Goal: Navigation & Orientation: Find specific page/section

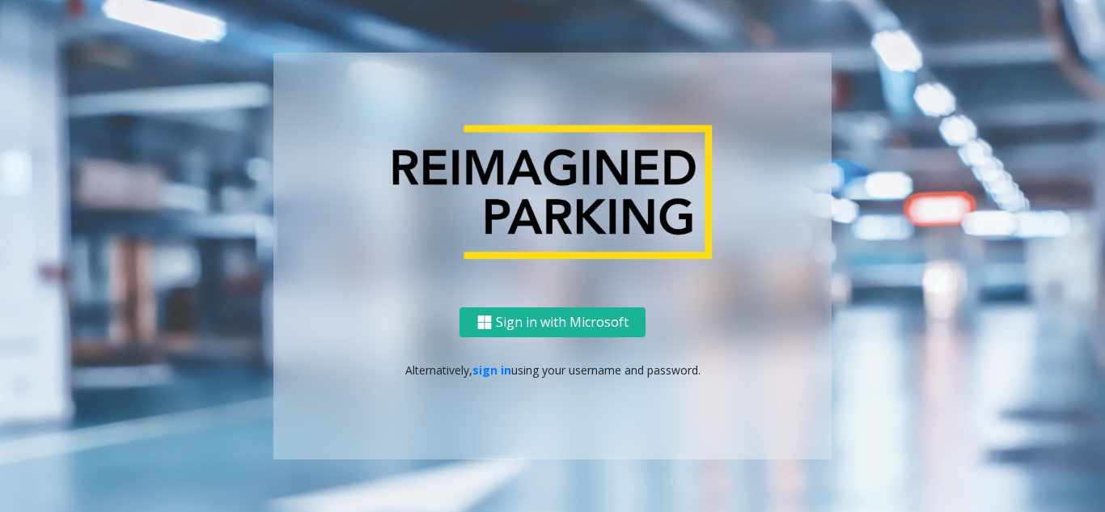
click at [477, 380] on div "Sign in with Microsoft Alternatively, sign in using your username and password." at bounding box center [552, 383] width 558 height 152
click at [488, 374] on link "sign in" at bounding box center [491, 369] width 39 height 15
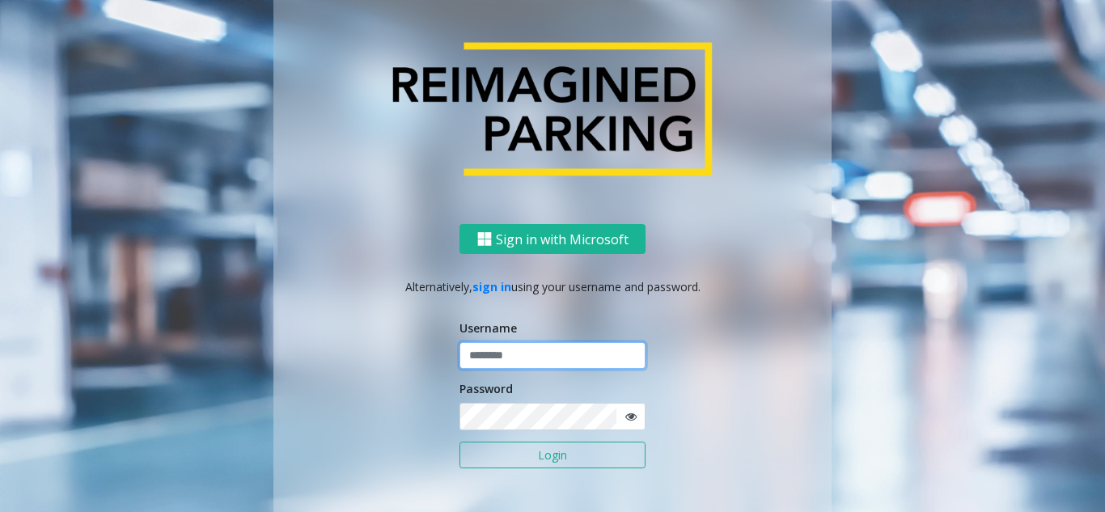
click at [534, 361] on input "text" at bounding box center [553, 356] width 186 height 28
paste input "*******"
type input "*******"
click at [553, 461] on button "Login" at bounding box center [553, 456] width 186 height 28
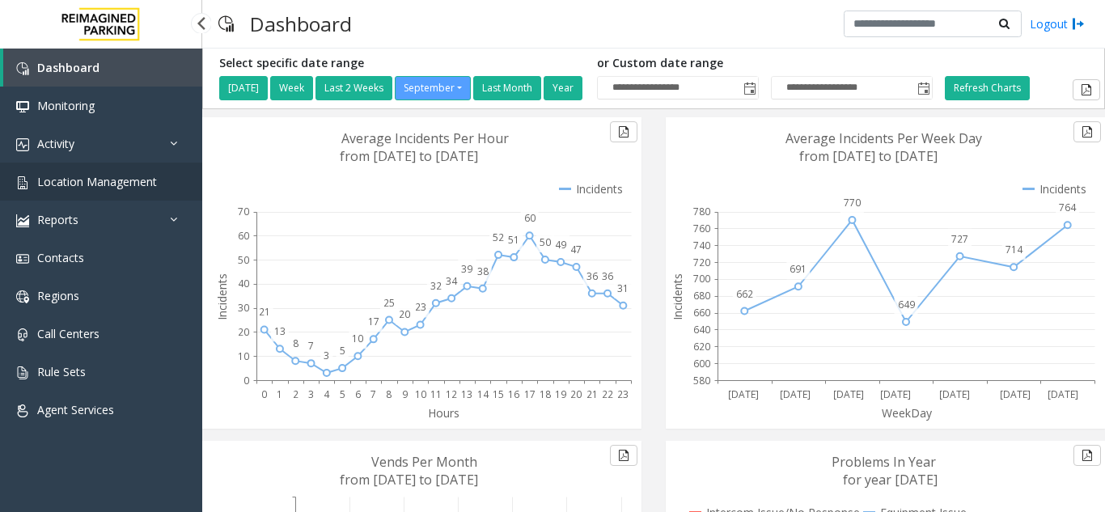
click at [104, 176] on span "Location Management" at bounding box center [97, 181] width 120 height 15
click at [162, 188] on link "Location Management" at bounding box center [101, 182] width 202 height 38
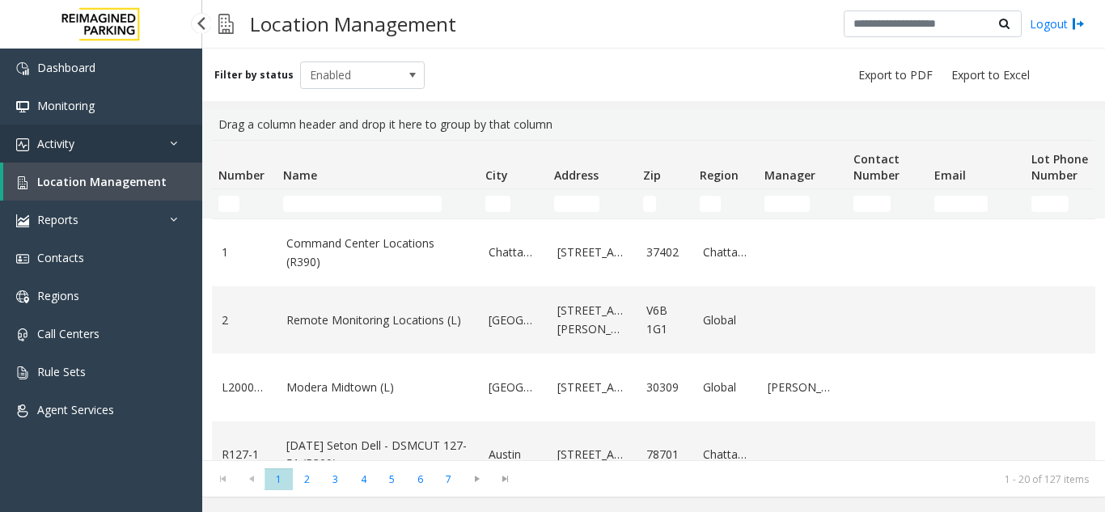
click at [112, 156] on link "Activity" at bounding box center [101, 144] width 202 height 38
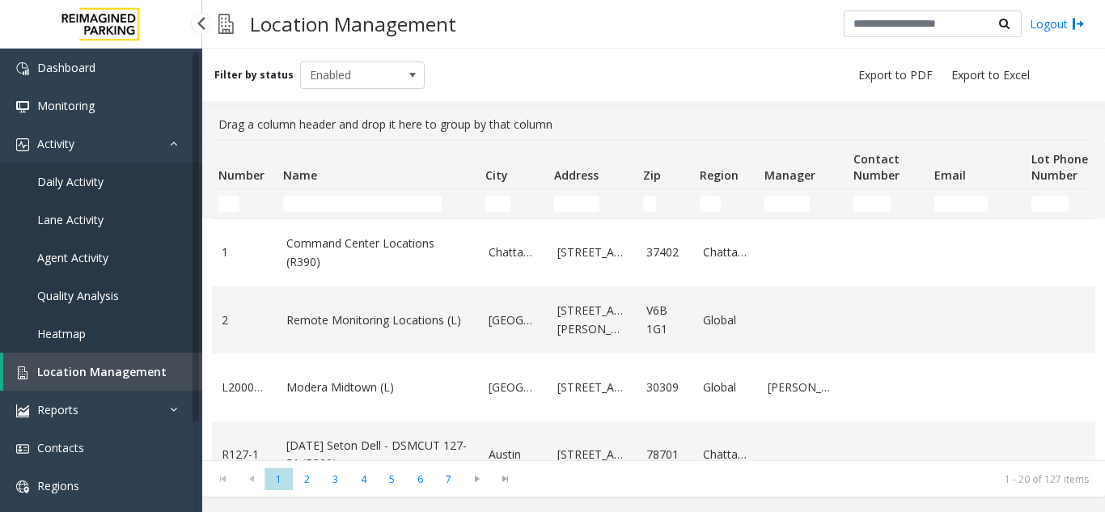
click at [107, 184] on link "Daily Activity" at bounding box center [101, 182] width 202 height 38
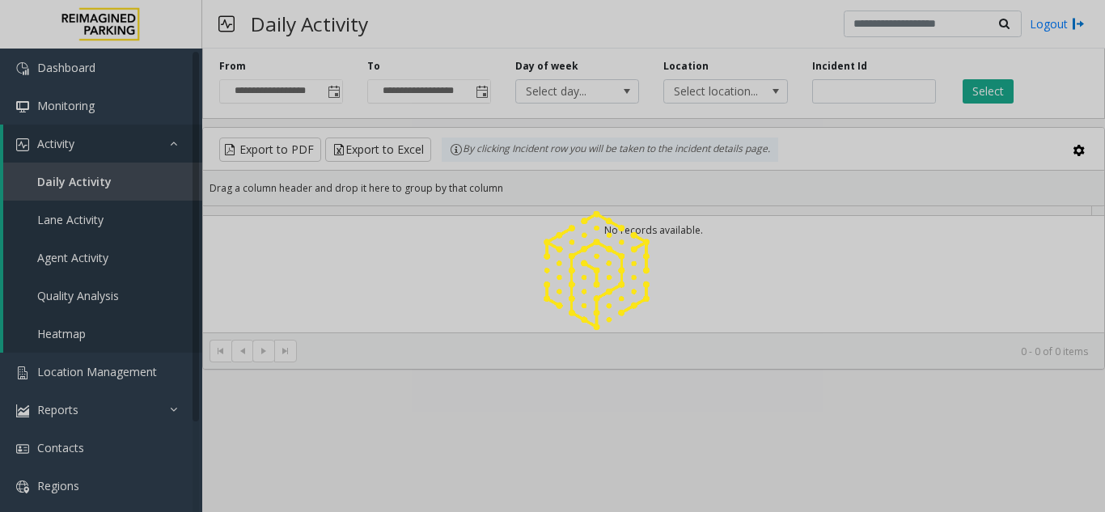
click at [58, 178] on div at bounding box center [552, 256] width 1105 height 512
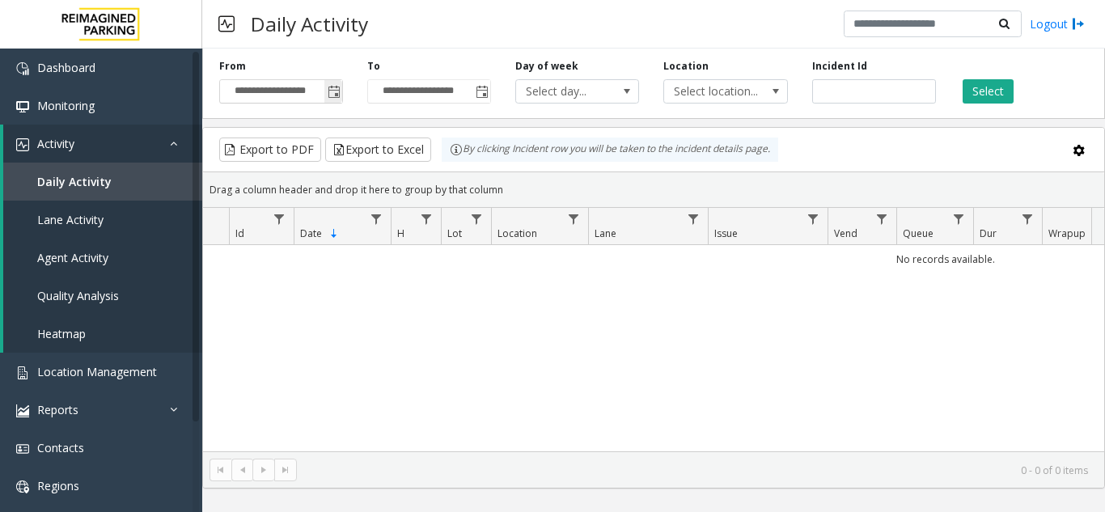
click at [330, 103] on span "Toggle popup" at bounding box center [333, 91] width 18 height 26
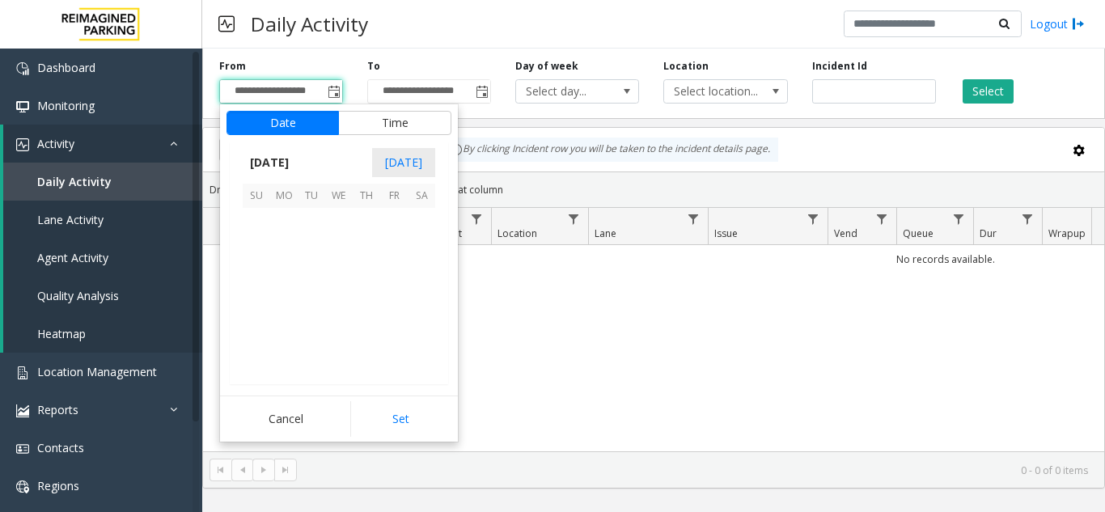
scroll to position [290358, 0]
click at [307, 256] on span "9" at bounding box center [312, 249] width 28 height 28
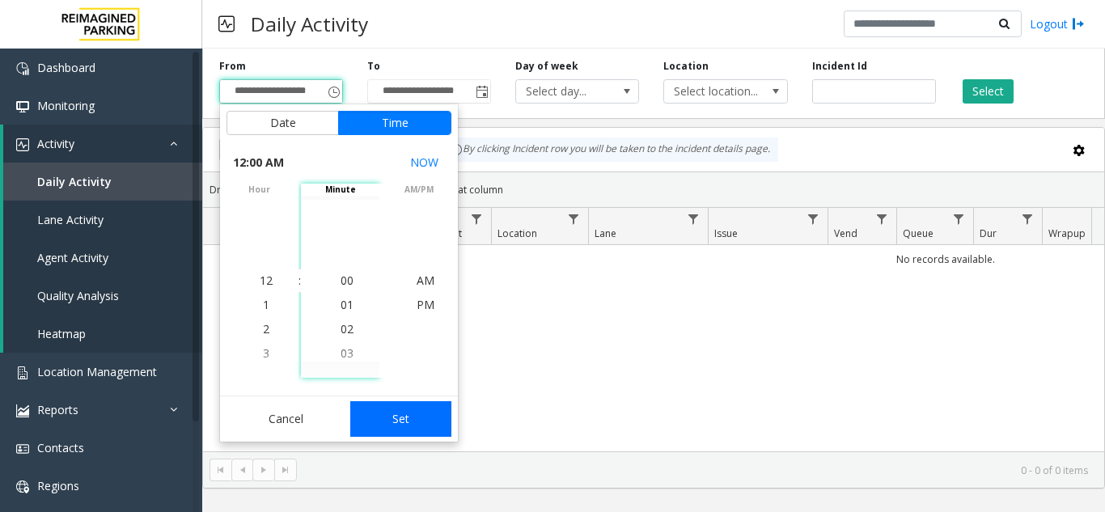
click at [385, 404] on div "Cancel Set" at bounding box center [339, 419] width 238 height 46
click at [393, 416] on button "Set" at bounding box center [401, 419] width 102 height 36
type input "**********"
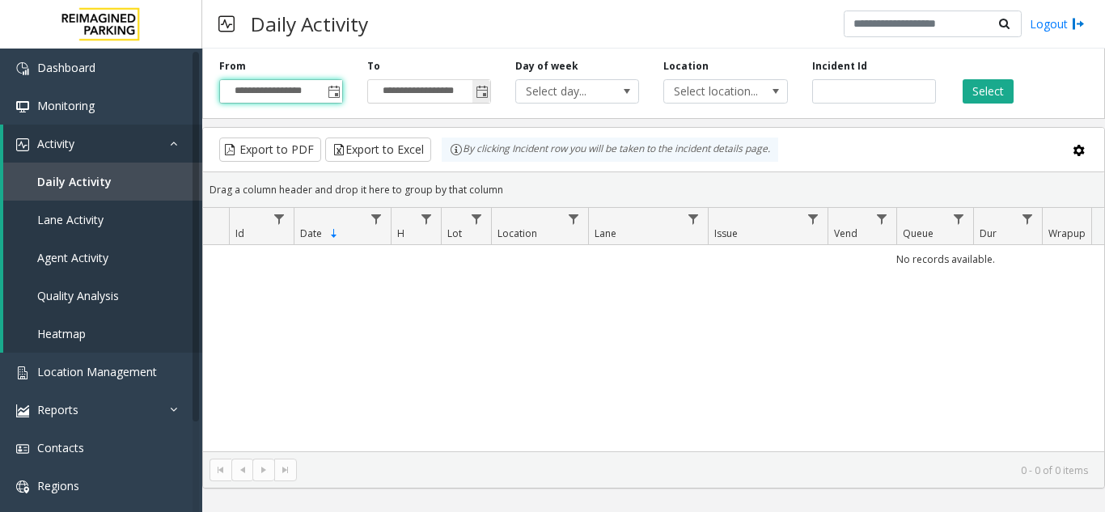
click at [477, 95] on span "Toggle popup" at bounding box center [482, 92] width 13 height 13
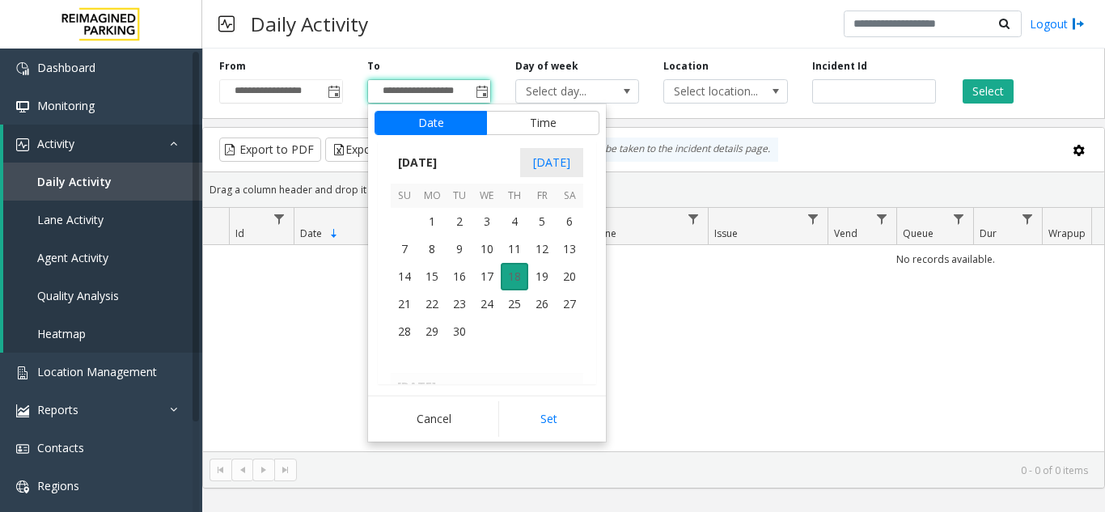
scroll to position [24, 0]
click at [516, 283] on span "18" at bounding box center [515, 277] width 28 height 28
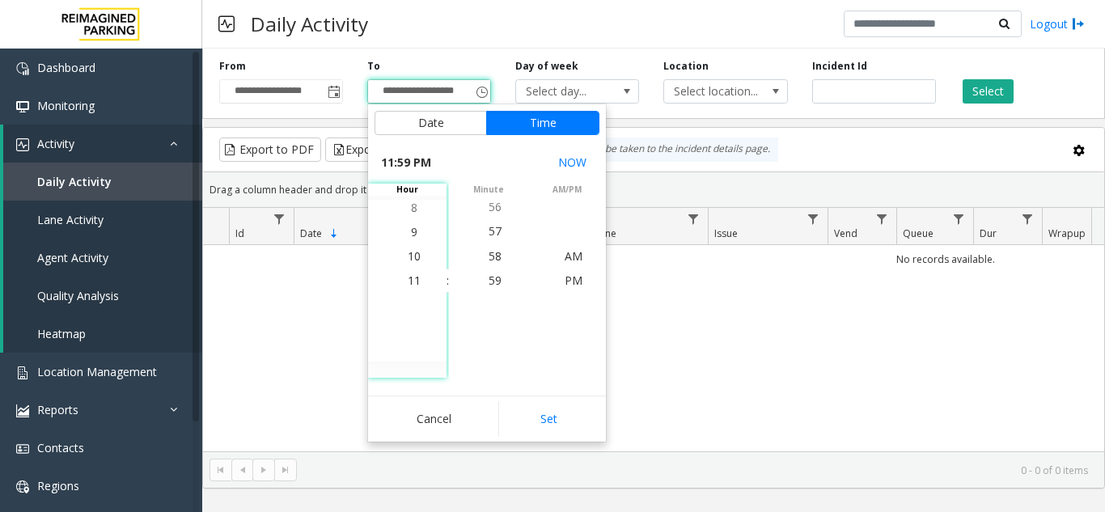
click at [549, 410] on button "Set" at bounding box center [549, 419] width 102 height 36
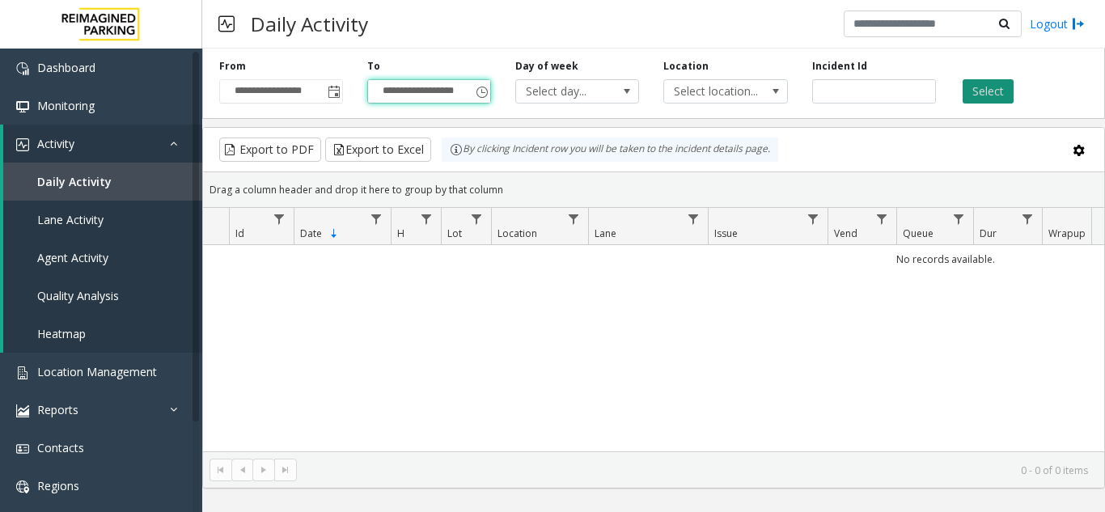
click at [988, 84] on button "Select" at bounding box center [988, 91] width 51 height 24
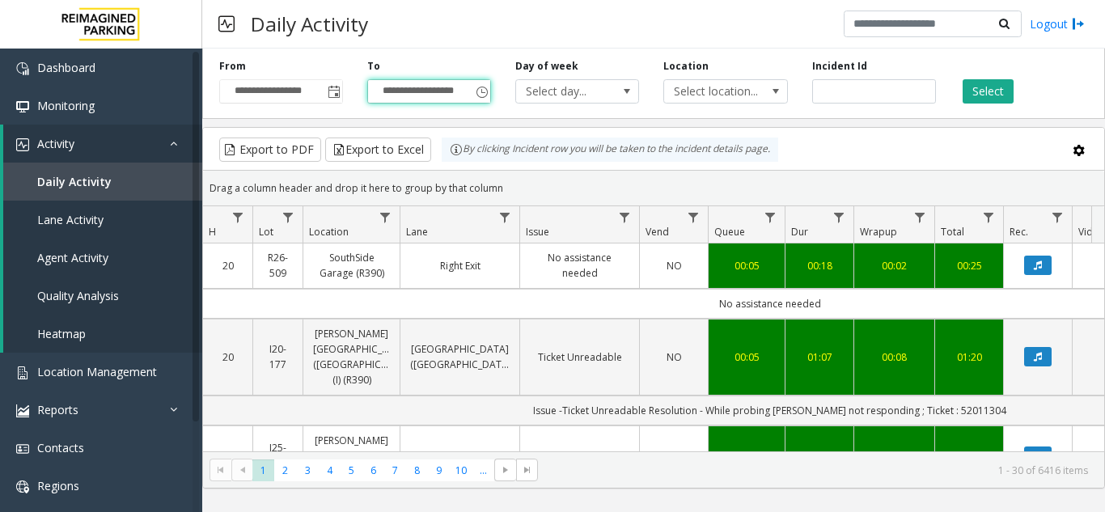
scroll to position [0, 207]
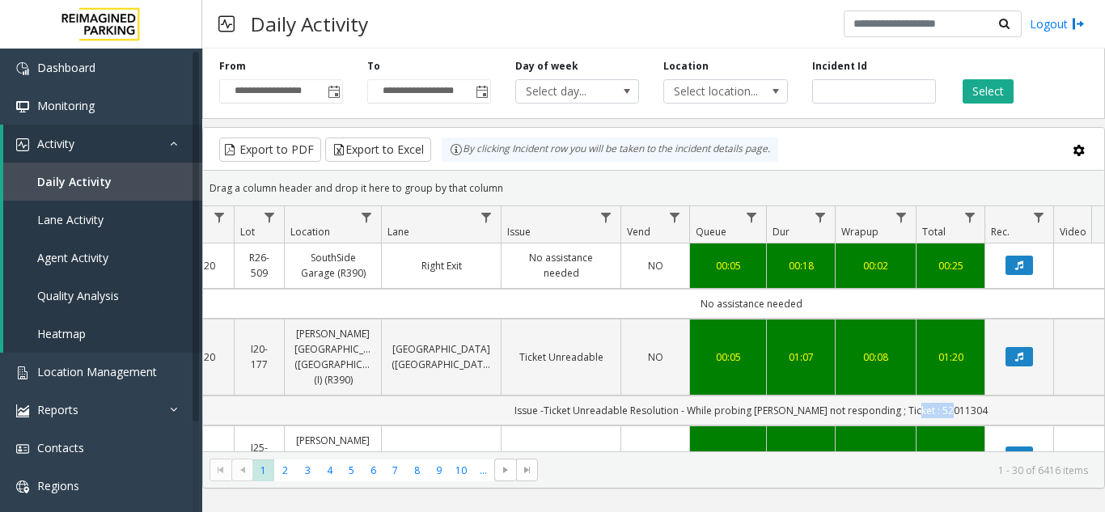
drag, startPoint x: 920, startPoint y: 392, endPoint x: 959, endPoint y: 396, distance: 39.0
click at [962, 396] on td "Issue -Ticket Unreadable Resolution - While probing [PERSON_NAME] not respondin…" at bounding box center [751, 411] width 1459 height 30
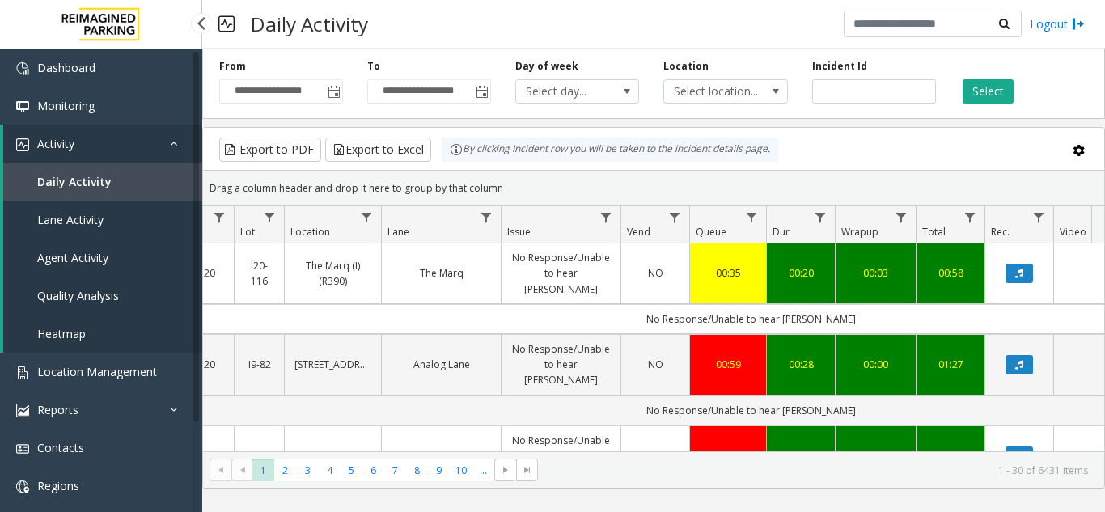
click at [114, 143] on link "Activity" at bounding box center [102, 144] width 199 height 38
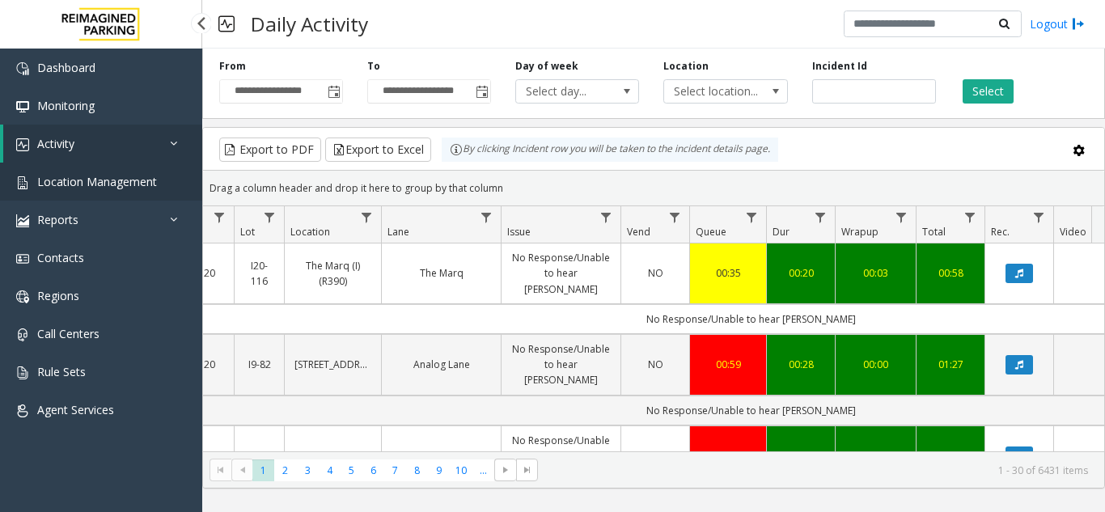
click at [112, 193] on link "Location Management" at bounding box center [101, 182] width 202 height 38
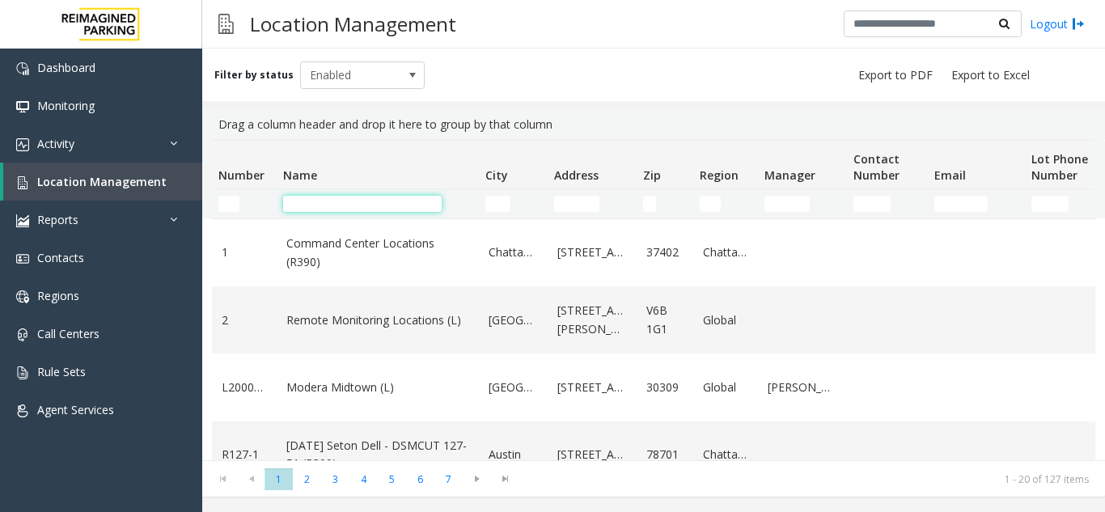
click at [316, 200] on input "Name Filter" at bounding box center [362, 204] width 159 height 16
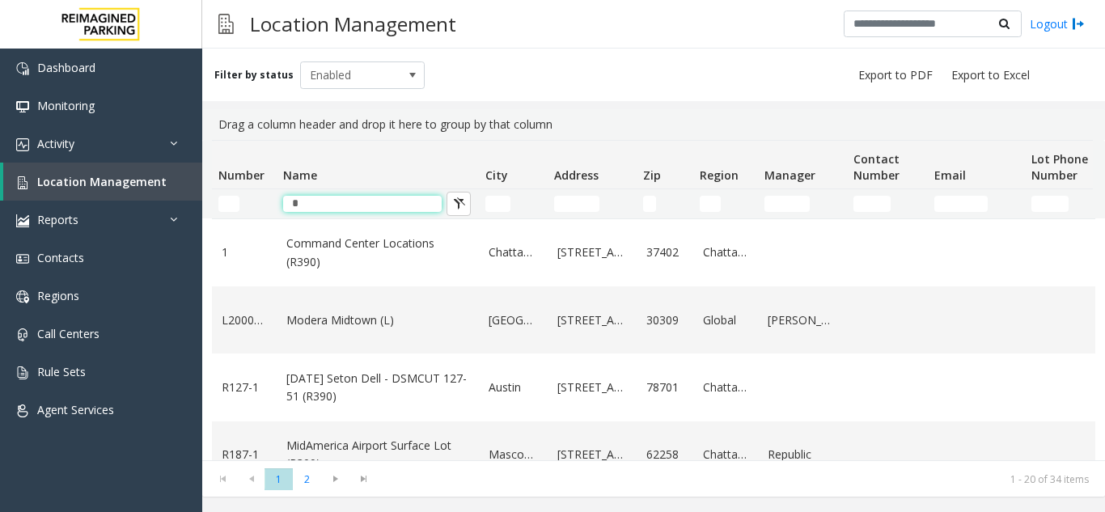
type input "*"
drag, startPoint x: 329, startPoint y: 205, endPoint x: 294, endPoint y: 205, distance: 34.8
click at [294, 205] on input "*" at bounding box center [362, 204] width 159 height 16
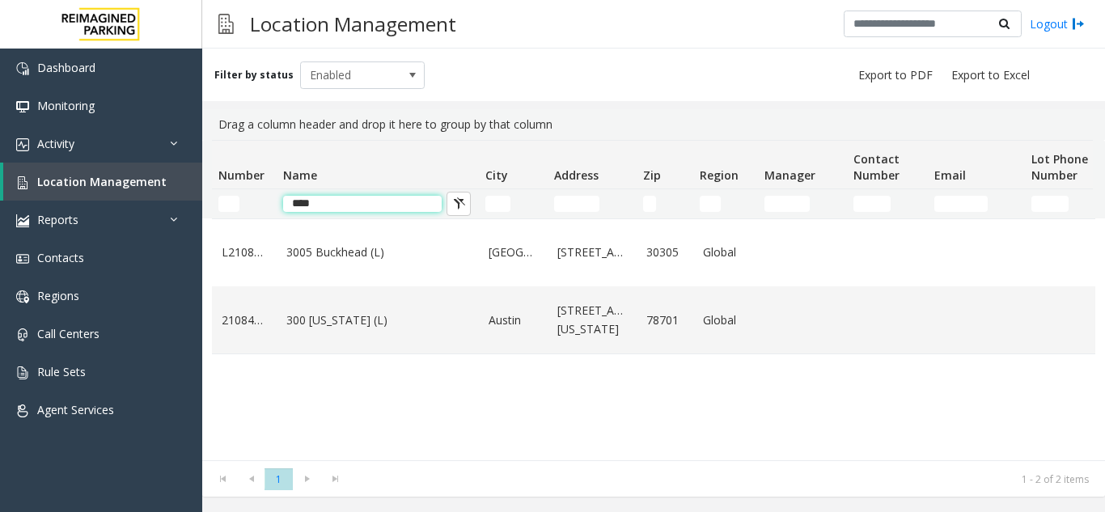
type input "*****"
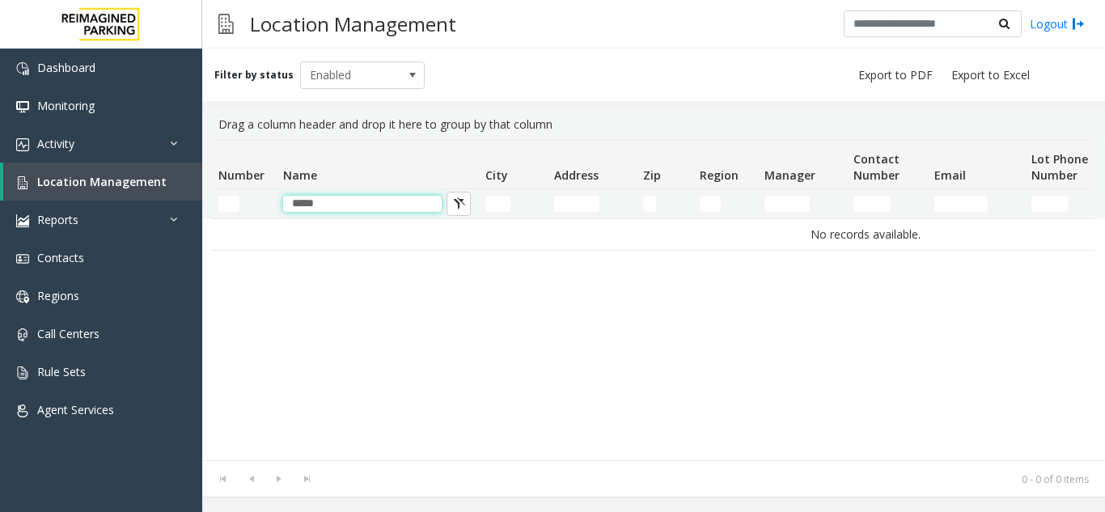
drag, startPoint x: 337, startPoint y: 206, endPoint x: 270, endPoint y: 213, distance: 66.7
click at [270, 213] on tr "*****" at bounding box center [865, 203] width 1307 height 29
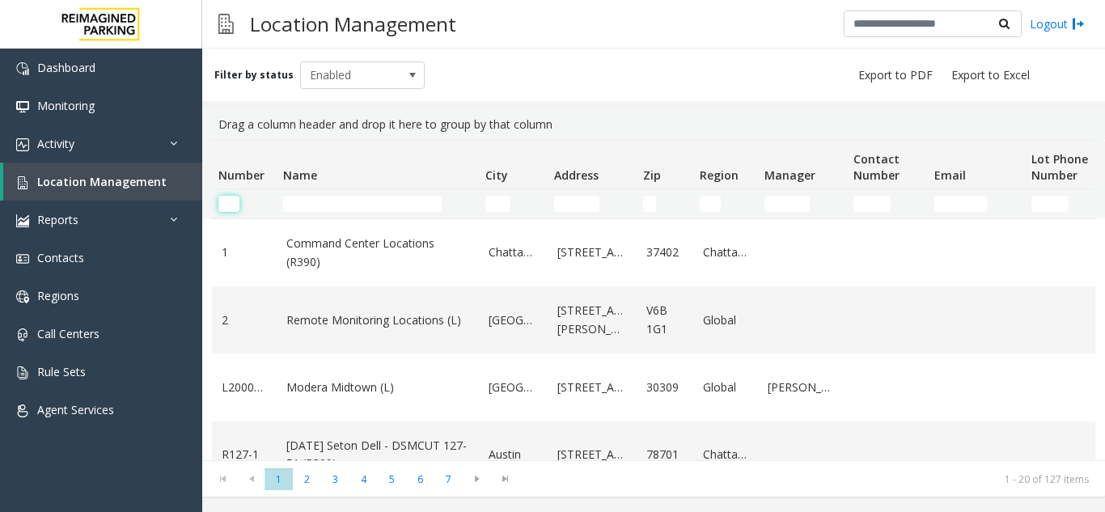
click at [226, 203] on input "Number Filter" at bounding box center [228, 204] width 21 height 16
paste input "*****"
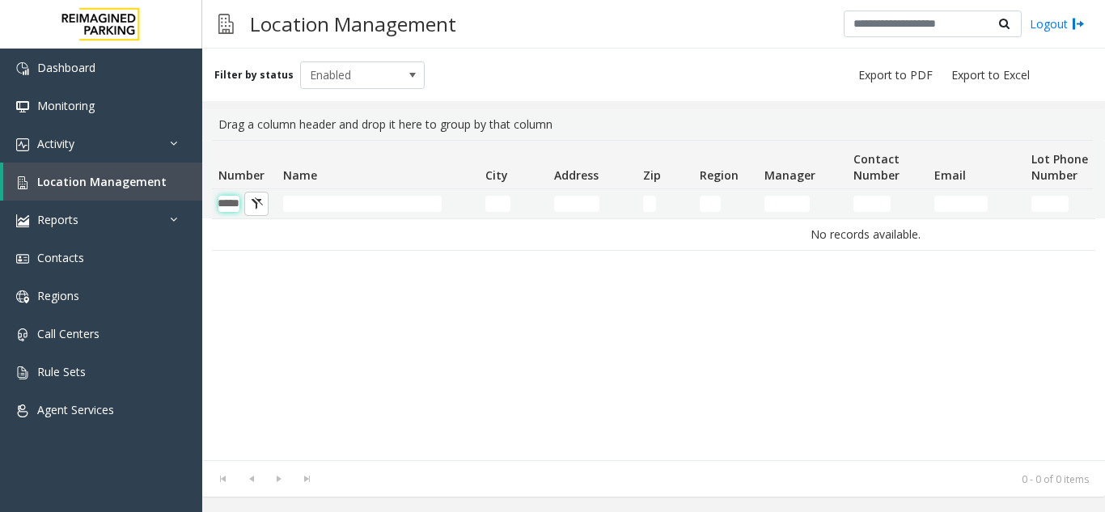
type input "*****"
drag, startPoint x: 219, startPoint y: 207, endPoint x: 260, endPoint y: 214, distance: 41.1
click at [260, 212] on kendo-grid-filter-wrapper-cell "*****" at bounding box center [244, 204] width 52 height 16
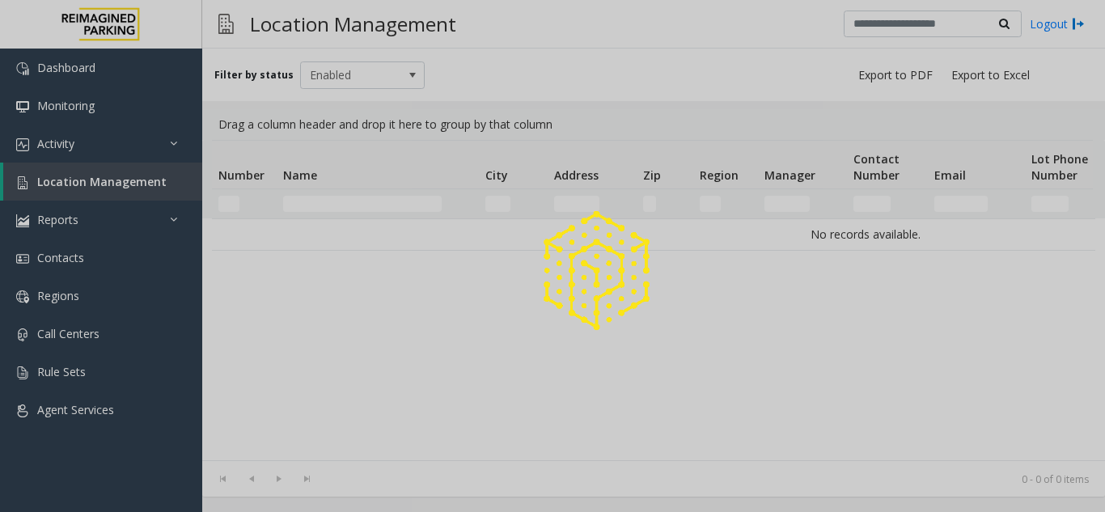
click at [299, 203] on div at bounding box center [552, 256] width 1105 height 512
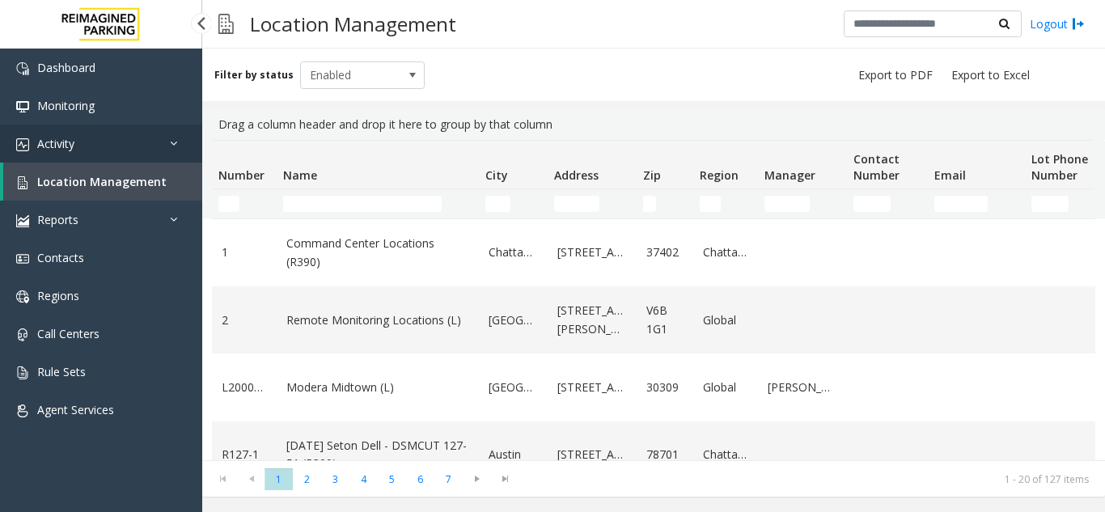
click at [125, 129] on link "Activity" at bounding box center [101, 144] width 202 height 38
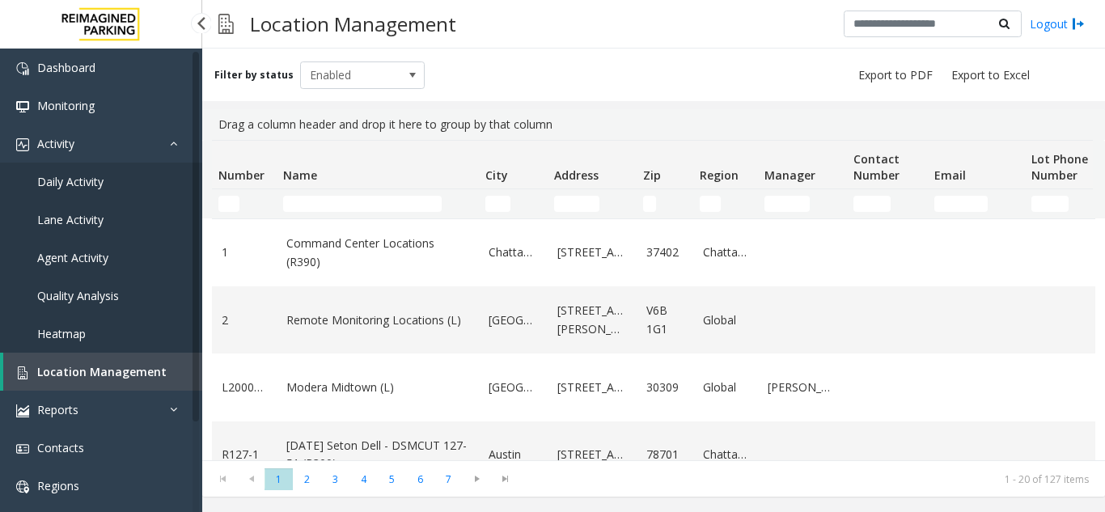
click at [125, 184] on link "Daily Activity" at bounding box center [101, 182] width 202 height 38
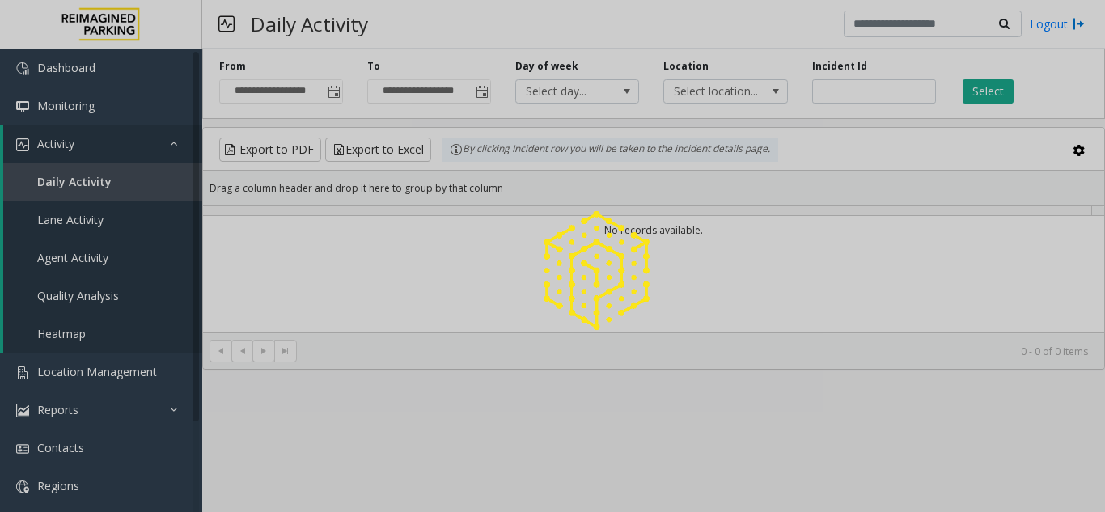
click at [337, 86] on div at bounding box center [552, 256] width 1105 height 512
click at [328, 97] on div at bounding box center [552, 256] width 1105 height 512
click at [328, 96] on div at bounding box center [552, 256] width 1105 height 512
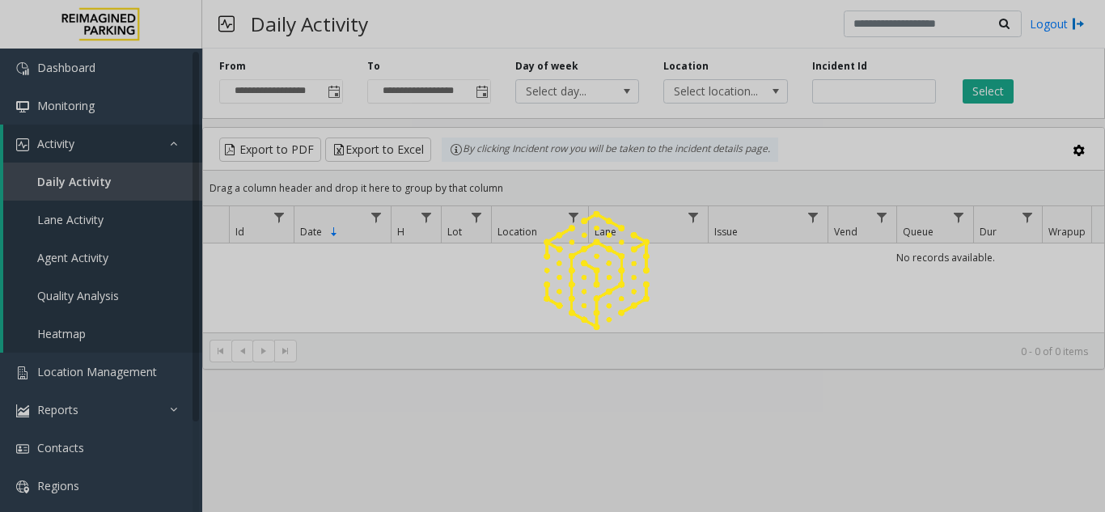
click at [330, 96] on div at bounding box center [552, 256] width 1105 height 512
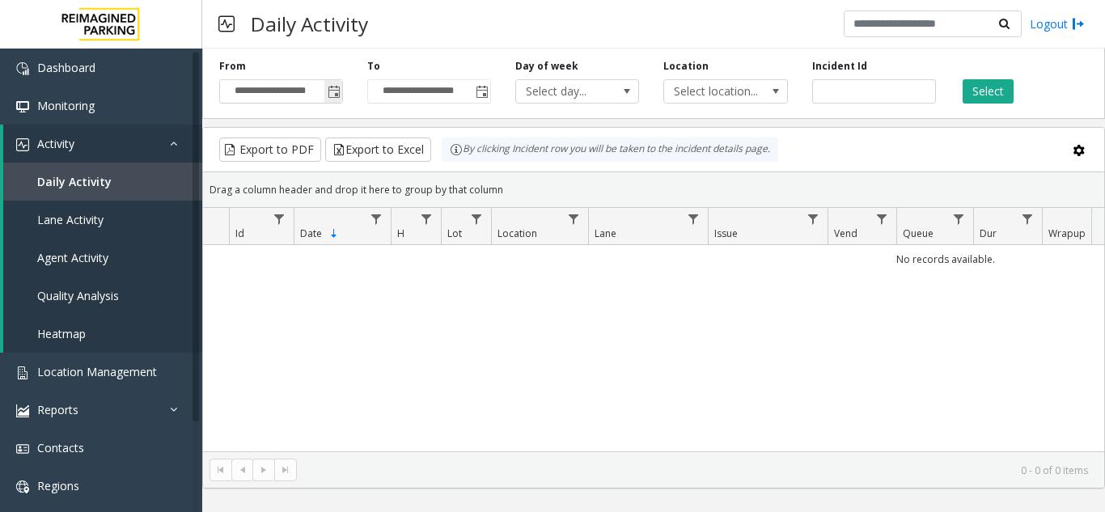
click at [334, 97] on span "Toggle popup" at bounding box center [334, 92] width 13 height 13
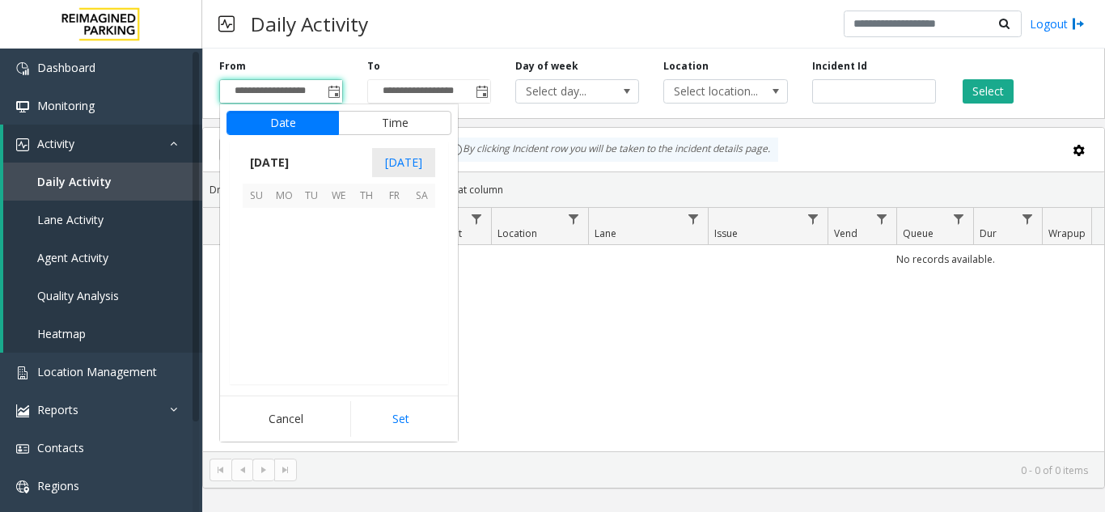
scroll to position [290358, 0]
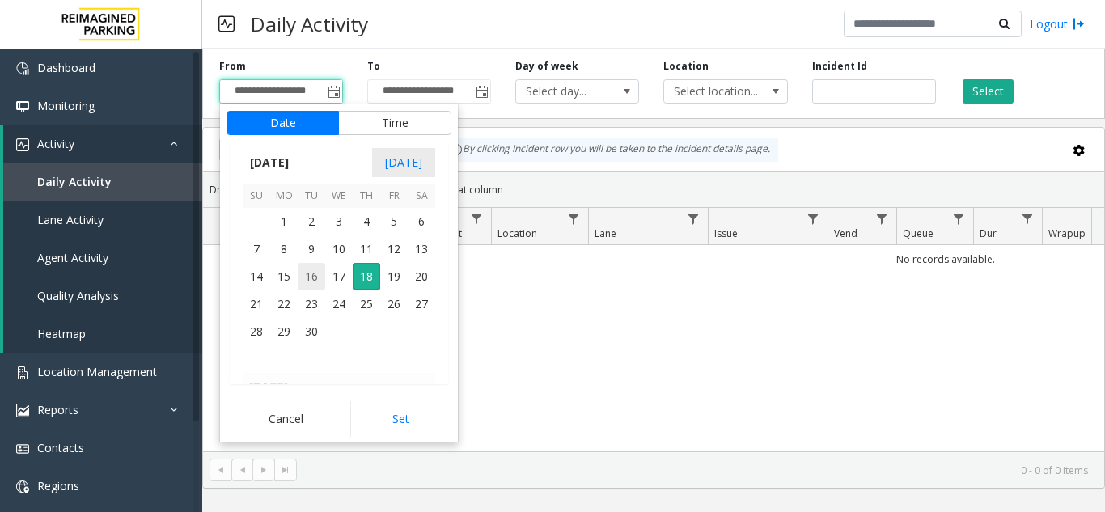
click at [313, 277] on span "16" at bounding box center [312, 277] width 28 height 28
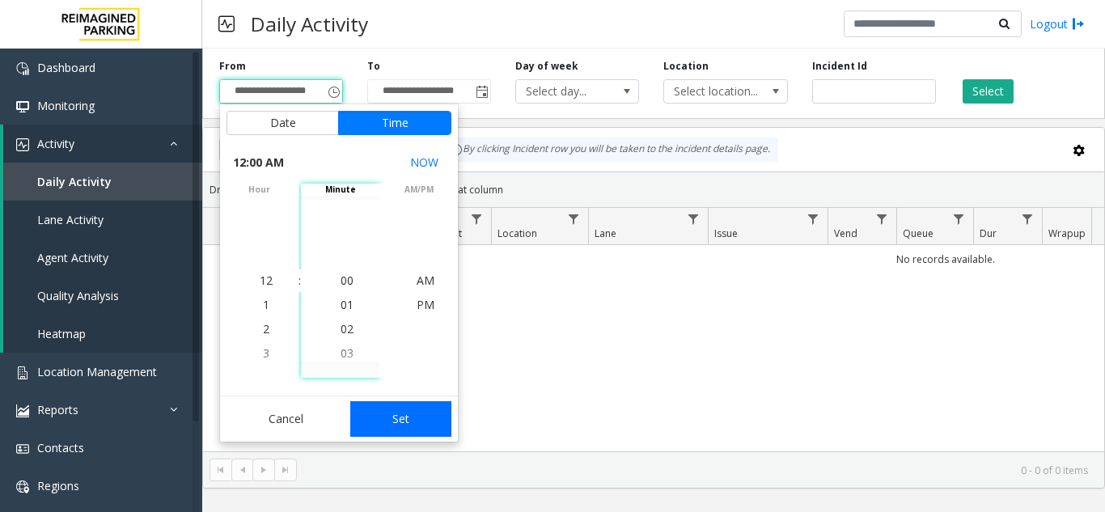
click at [405, 423] on button "Set" at bounding box center [401, 419] width 102 height 36
type input "**********"
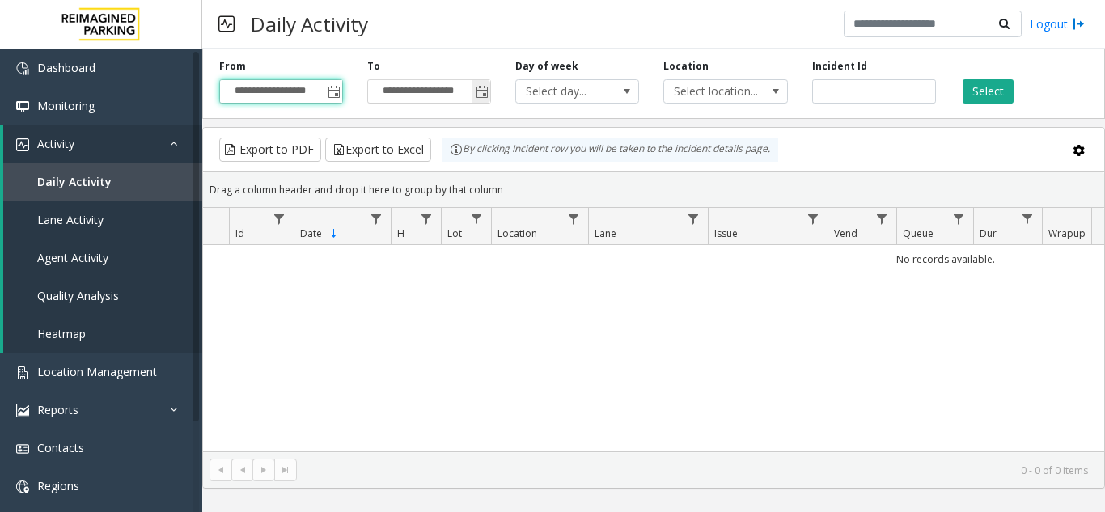
click at [481, 93] on span "Toggle popup" at bounding box center [482, 92] width 13 height 13
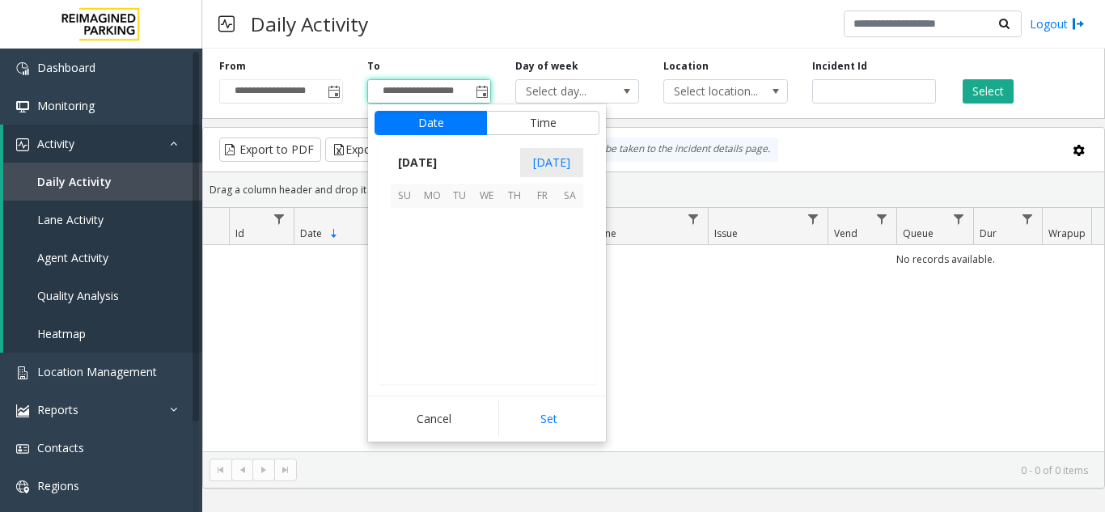
scroll to position [24, 0]
click at [505, 284] on span "18" at bounding box center [515, 277] width 28 height 28
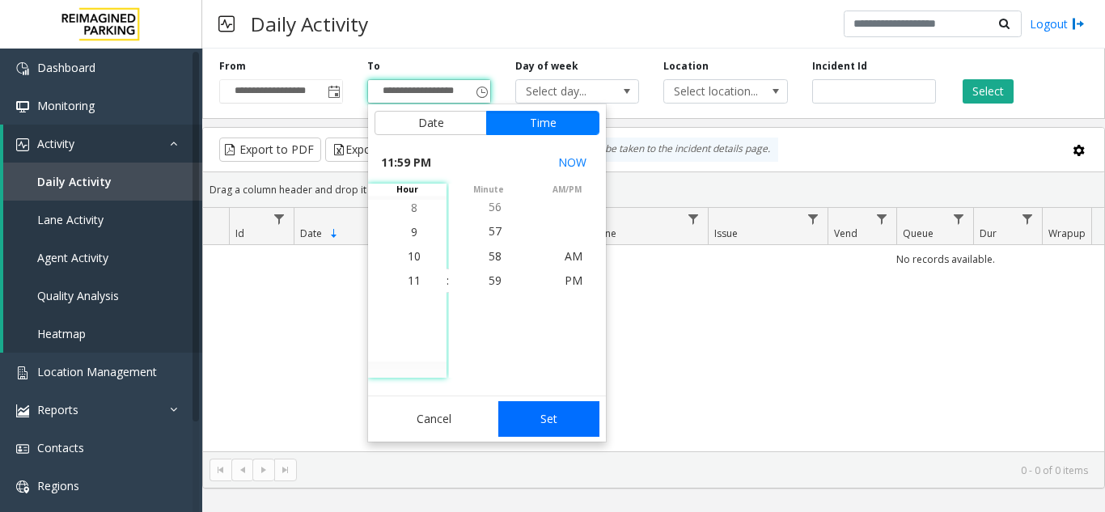
click at [532, 412] on button "Set" at bounding box center [549, 419] width 102 height 36
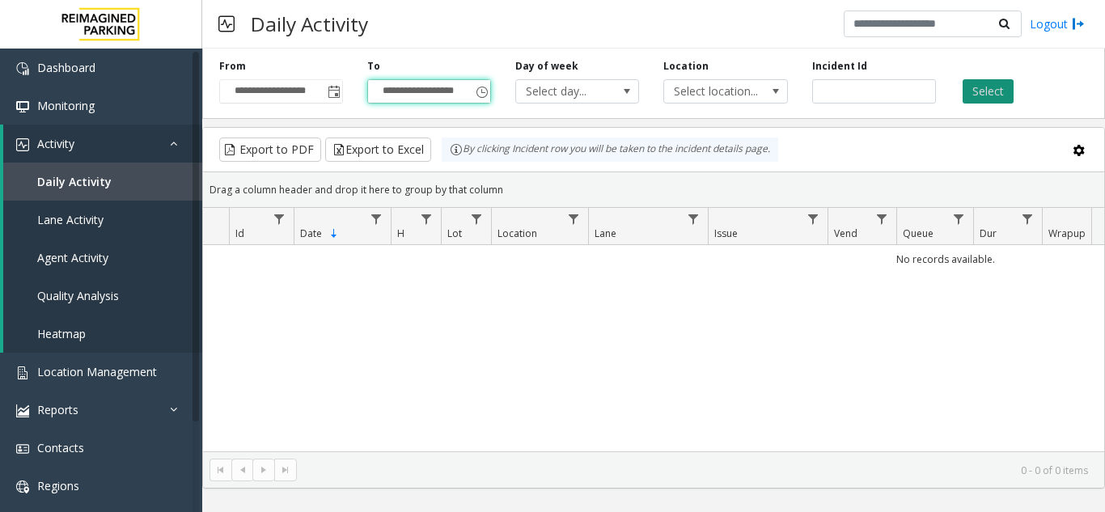
click at [972, 93] on button "Select" at bounding box center [988, 91] width 51 height 24
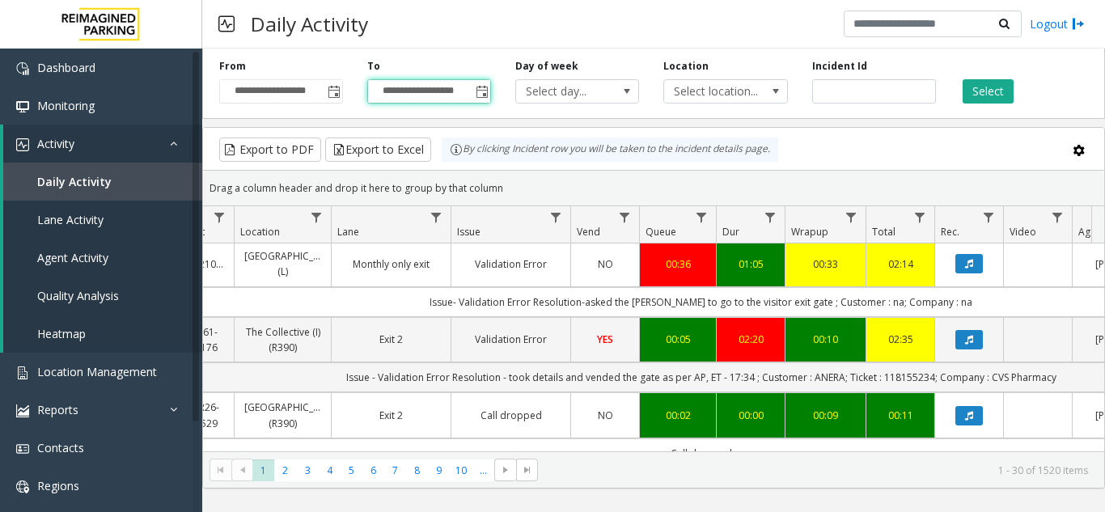
scroll to position [0, 257]
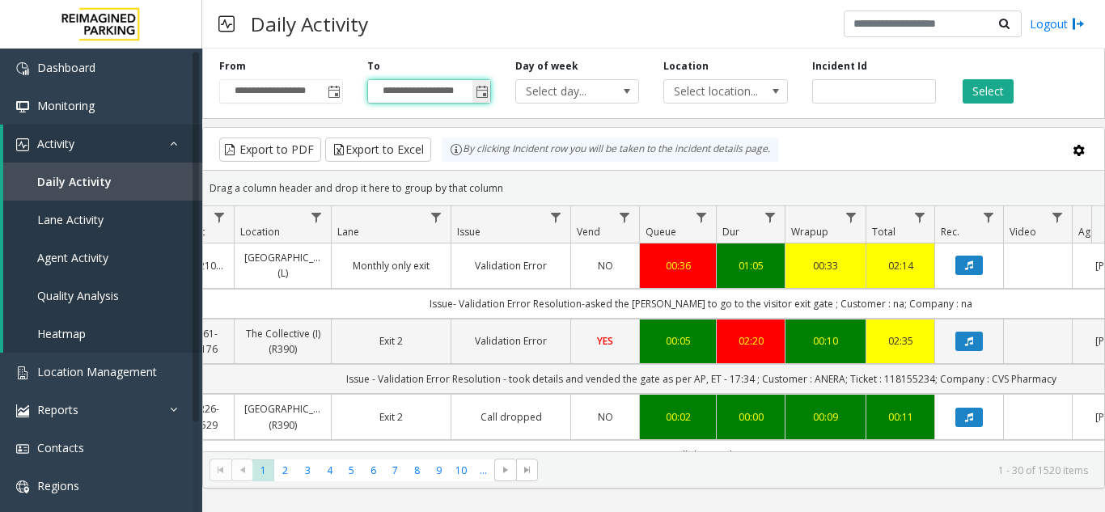
click at [474, 91] on span "Toggle popup" at bounding box center [481, 91] width 18 height 26
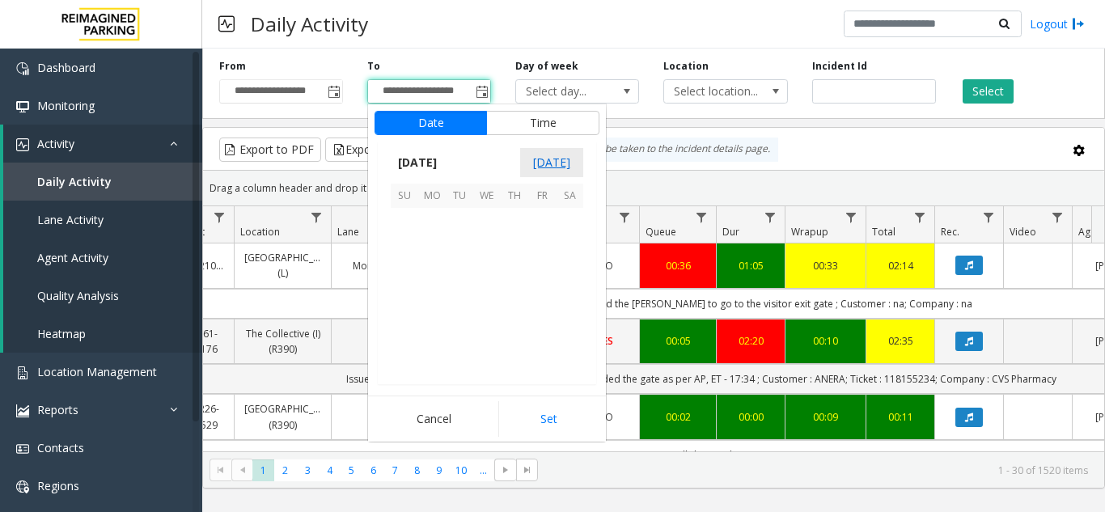
scroll to position [24, 0]
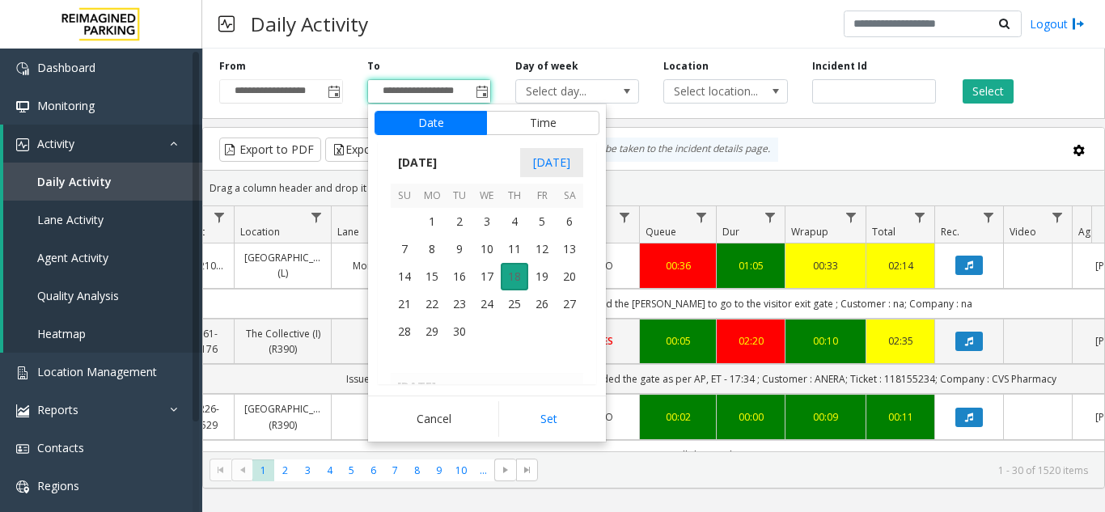
click at [514, 288] on span "18" at bounding box center [515, 277] width 28 height 28
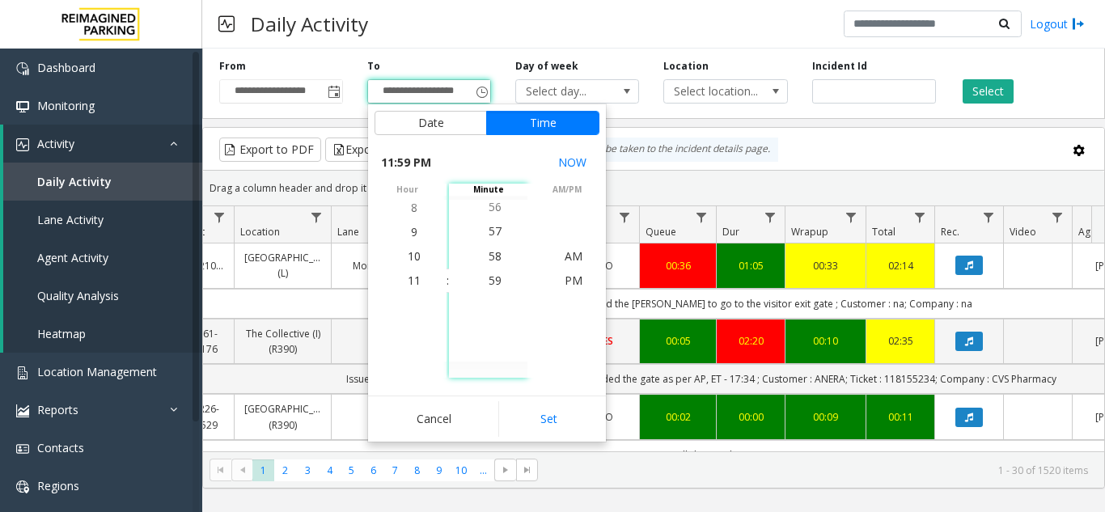
drag, startPoint x: 521, startPoint y: 409, endPoint x: 920, endPoint y: 125, distance: 489.6
click at [521, 408] on button "Set" at bounding box center [549, 419] width 102 height 36
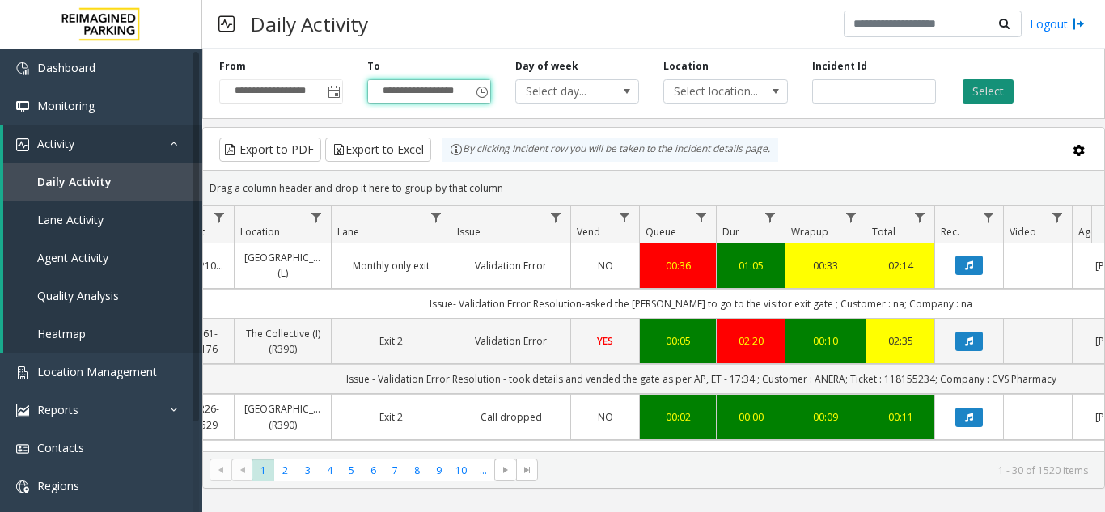
drag, startPoint x: 1028, startPoint y: 103, endPoint x: 1009, endPoint y: 95, distance: 20.7
click at [1023, 101] on div "Select" at bounding box center [1022, 81] width 148 height 44
click at [1007, 95] on button "Select" at bounding box center [988, 91] width 51 height 24
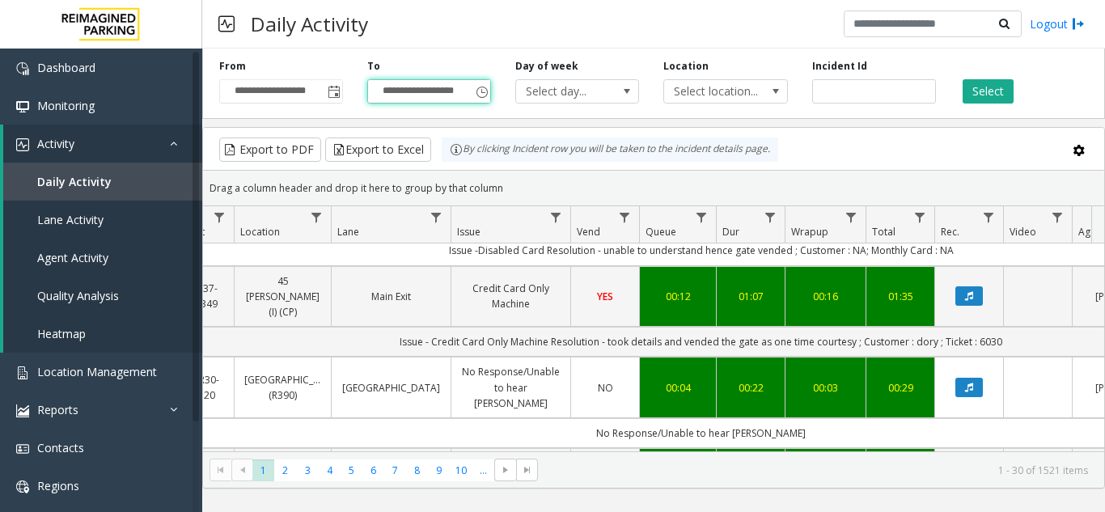
scroll to position [2323, 257]
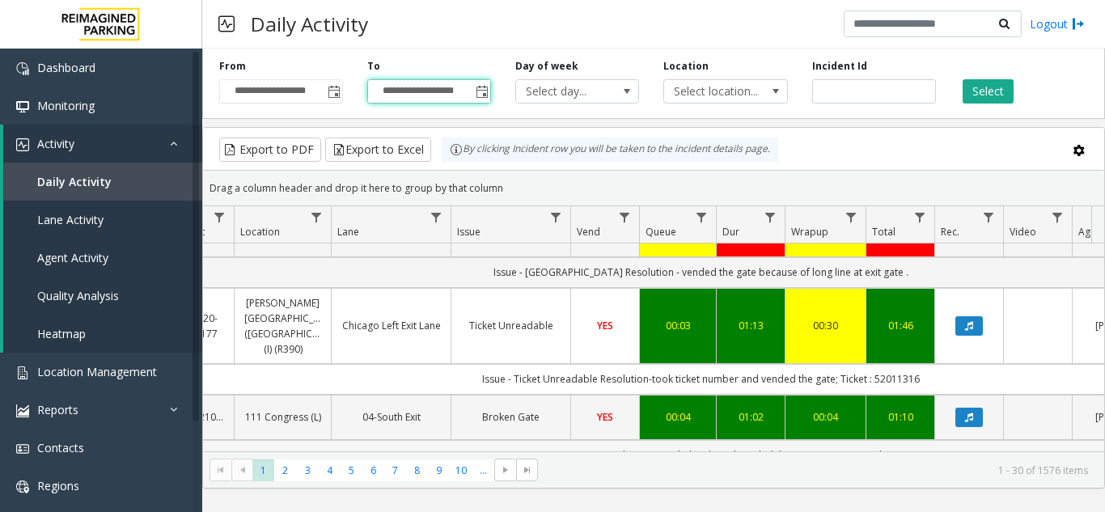
scroll to position [0, 257]
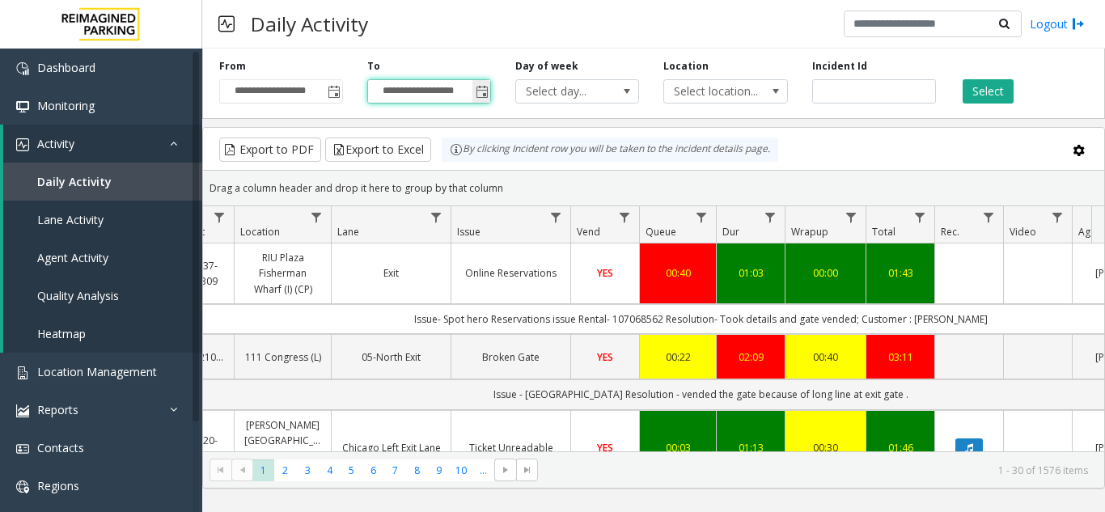
drag, startPoint x: 486, startPoint y: 93, endPoint x: 479, endPoint y: 102, distance: 11.5
click at [486, 93] on span "Toggle popup" at bounding box center [482, 92] width 13 height 13
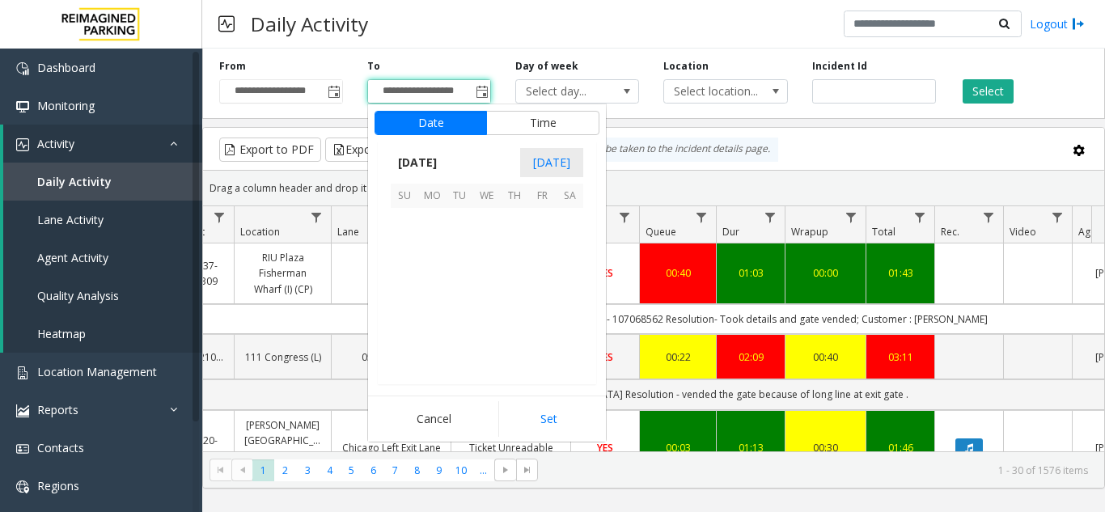
scroll to position [24, 0]
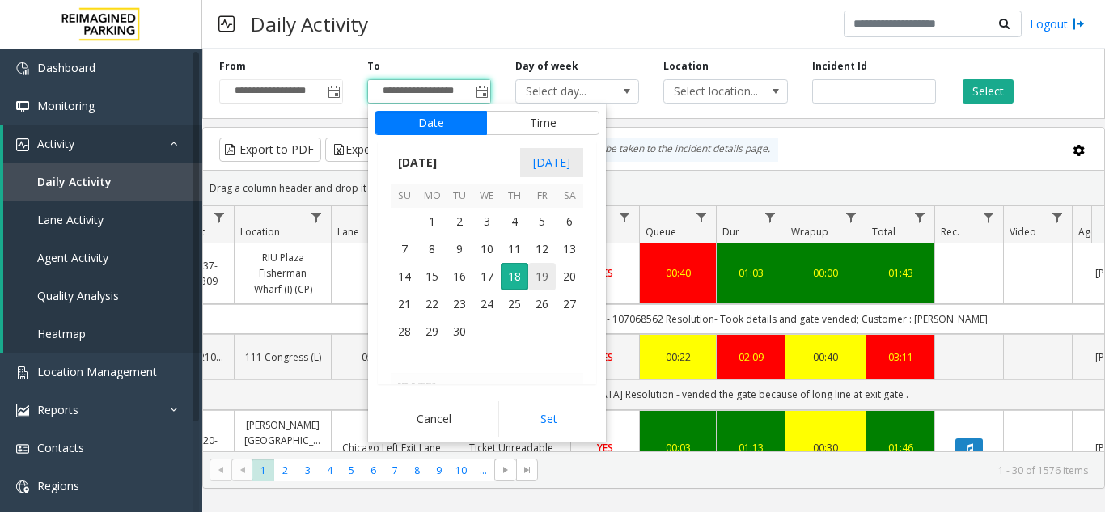
click at [549, 277] on span "19" at bounding box center [542, 277] width 28 height 28
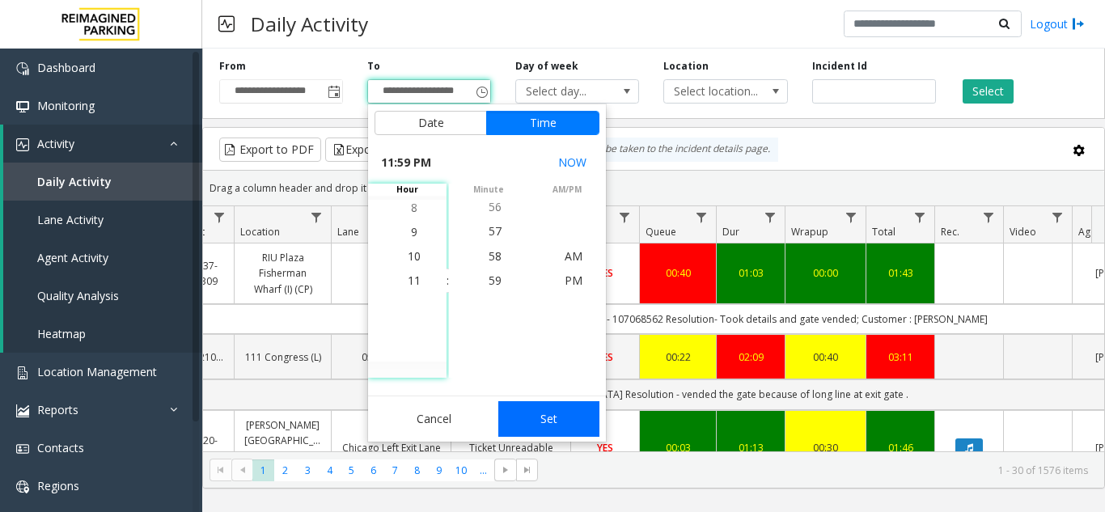
click at [538, 422] on button "Set" at bounding box center [549, 419] width 102 height 36
type input "**********"
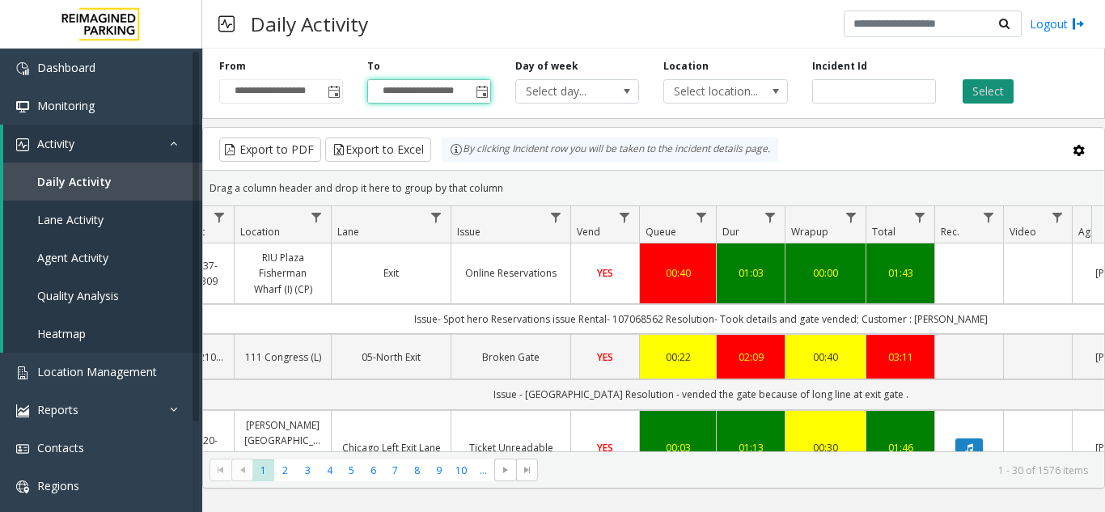
click at [981, 89] on button "Select" at bounding box center [988, 91] width 51 height 24
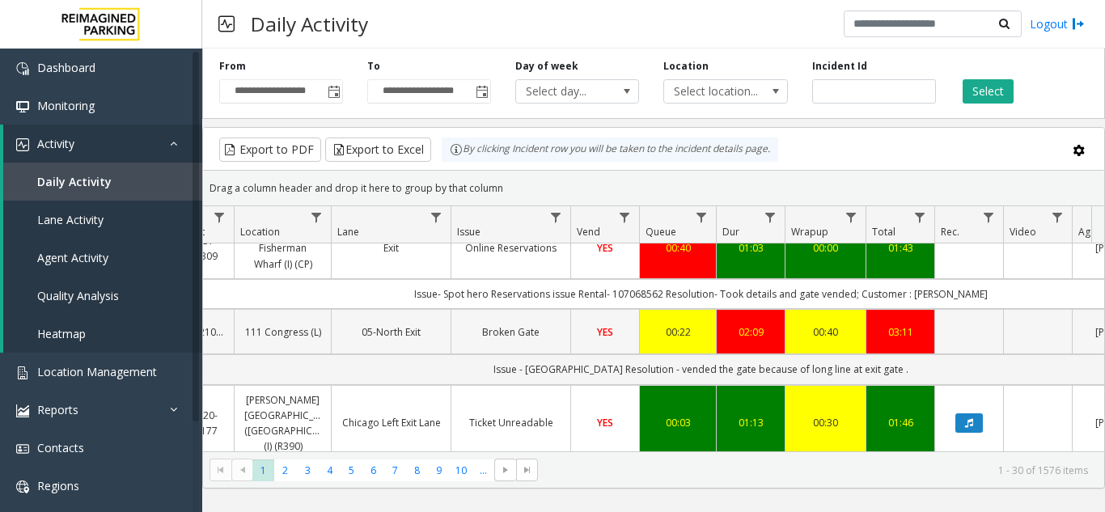
scroll to position [0, 257]
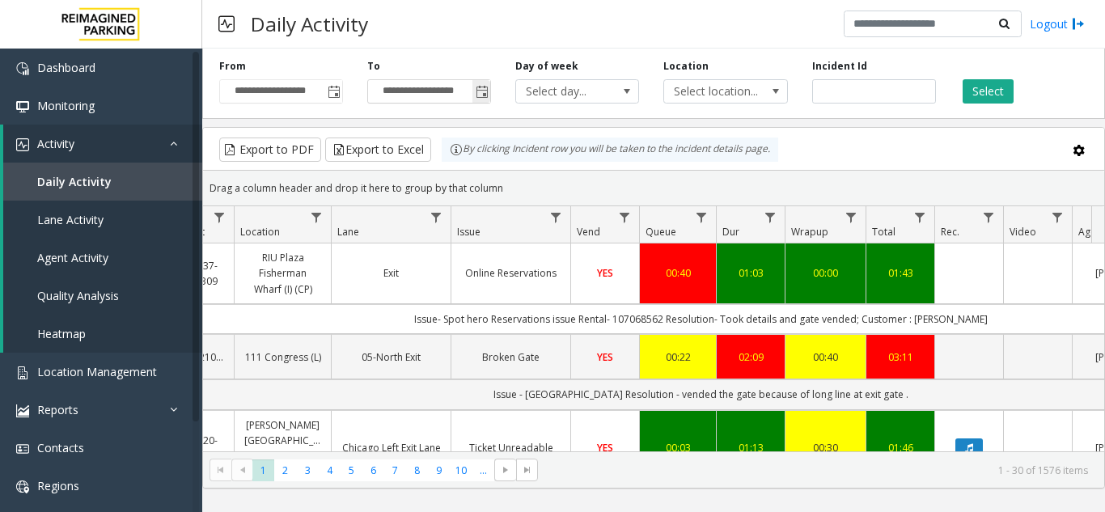
click at [474, 93] on span "Toggle popup" at bounding box center [481, 91] width 18 height 26
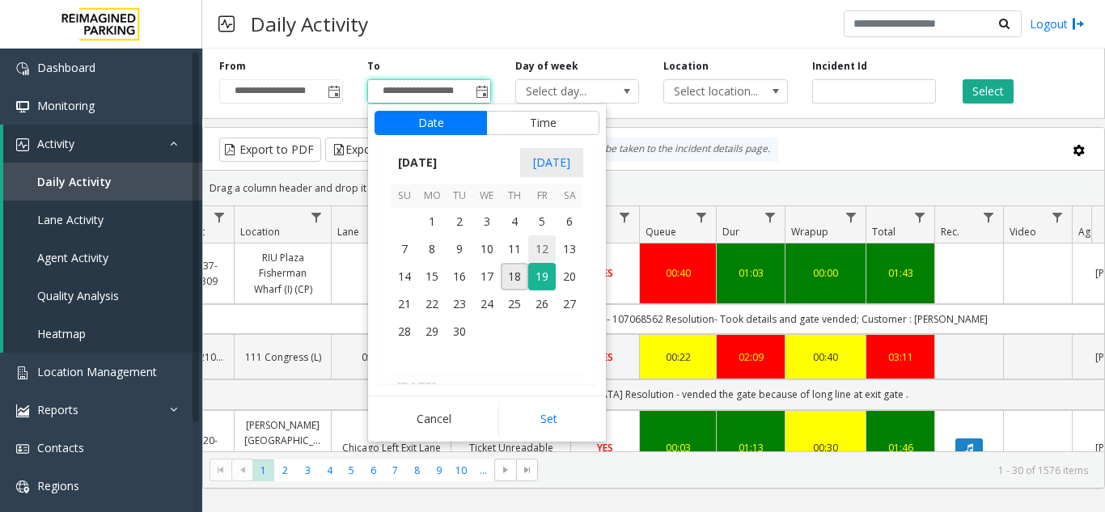
scroll to position [24, 0]
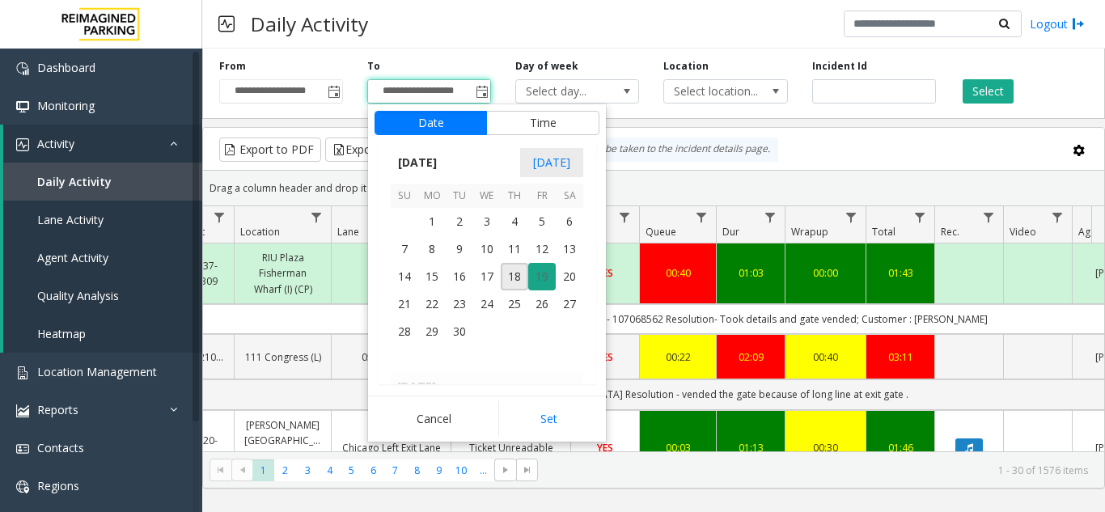
click at [541, 275] on span "19" at bounding box center [542, 277] width 28 height 28
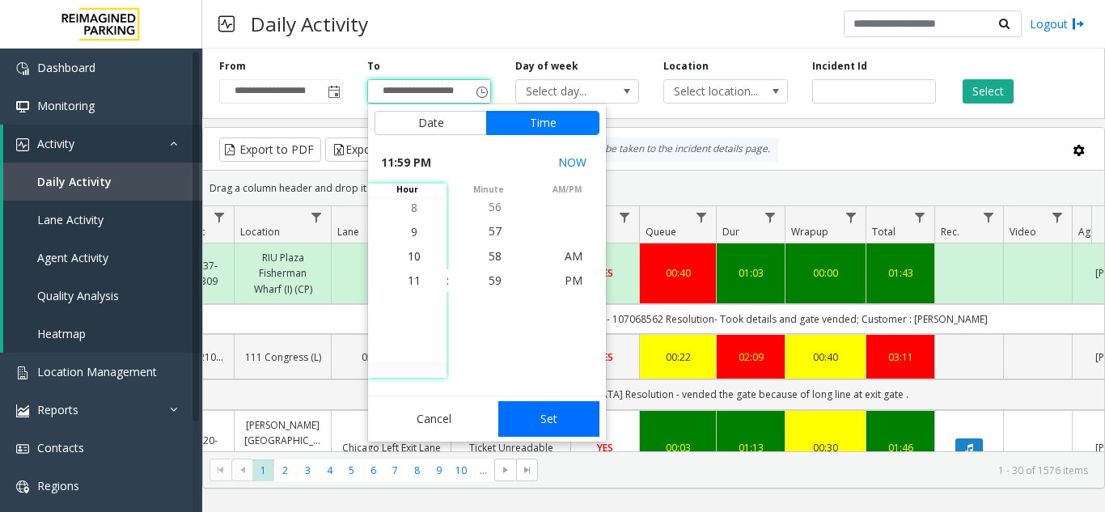
click at [528, 409] on button "Set" at bounding box center [549, 419] width 102 height 36
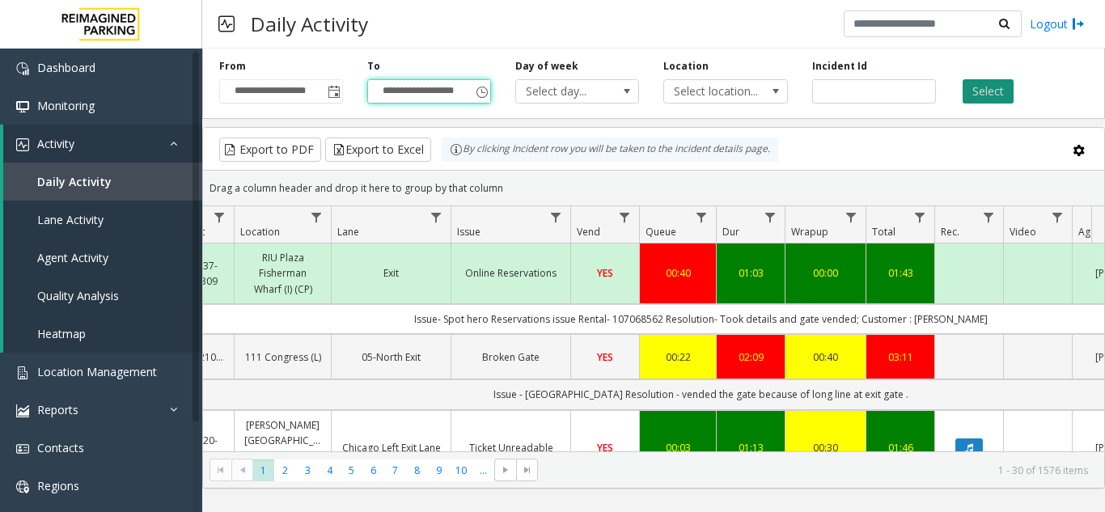
click at [996, 95] on button "Select" at bounding box center [988, 91] width 51 height 24
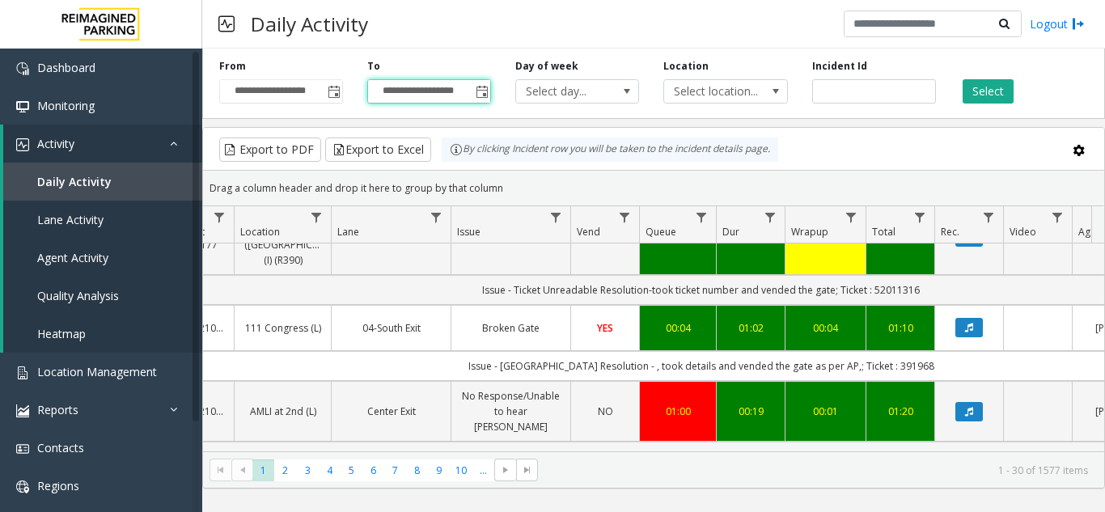
scroll to position [243, 257]
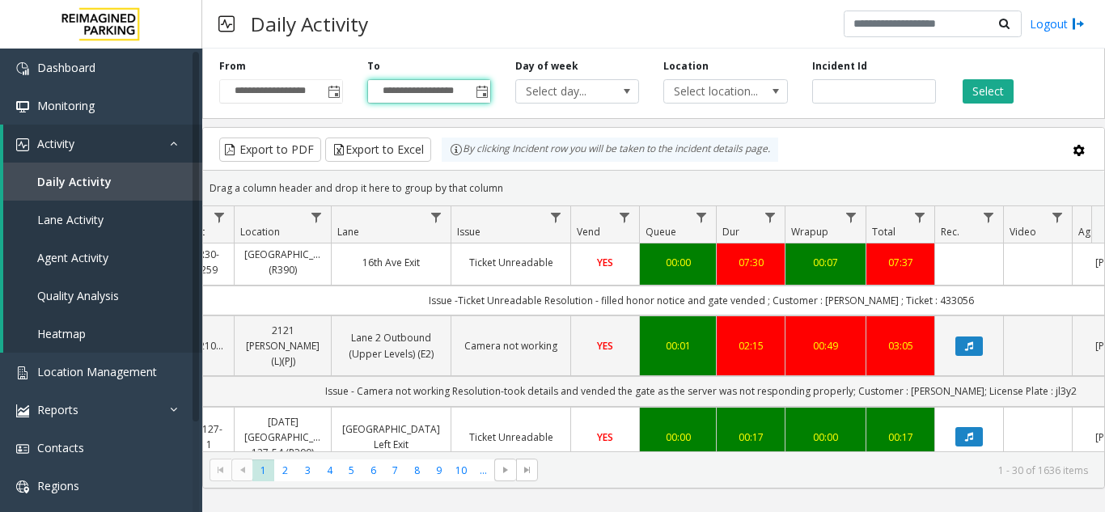
scroll to position [324, 257]
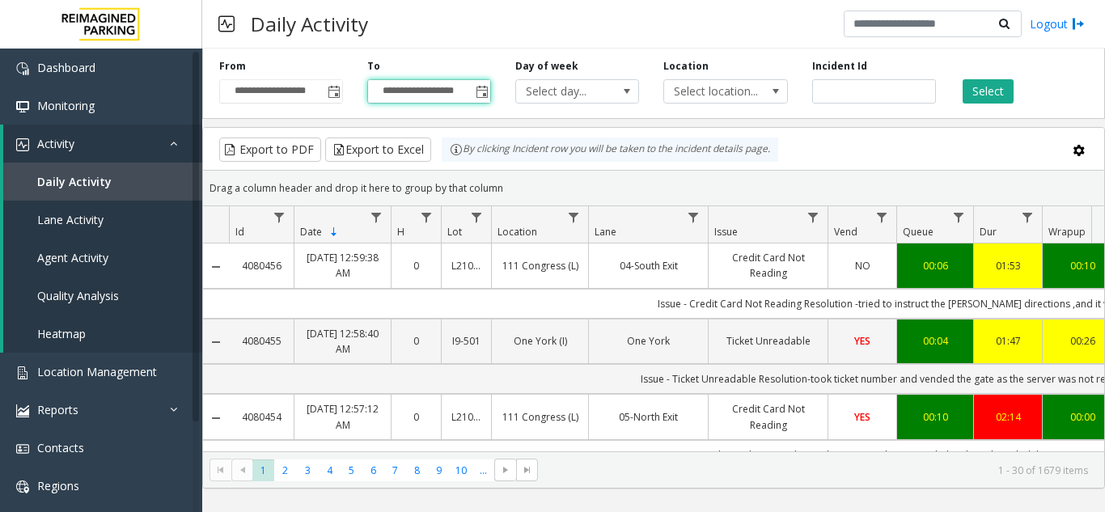
scroll to position [0, 257]
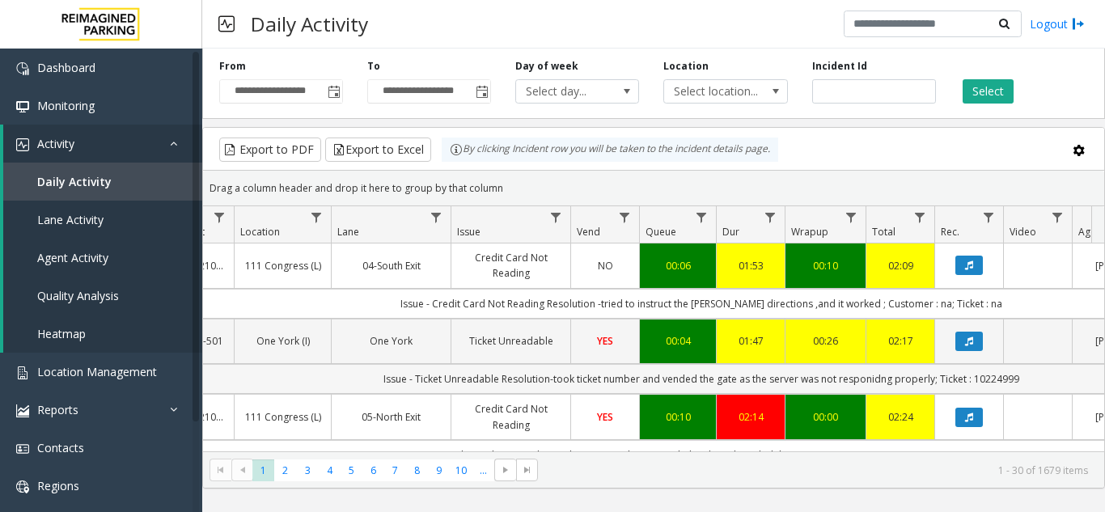
drag, startPoint x: 1017, startPoint y: 382, endPoint x: 381, endPoint y: 381, distance: 635.9
click at [381, 381] on td "Issue - Ticket Unreadable Resolution-took ticket number and vended the gate as …" at bounding box center [701, 379] width 1459 height 30
copy td "Issue - Ticket Unreadable Resolution-took ticket number and vended the gate as …"
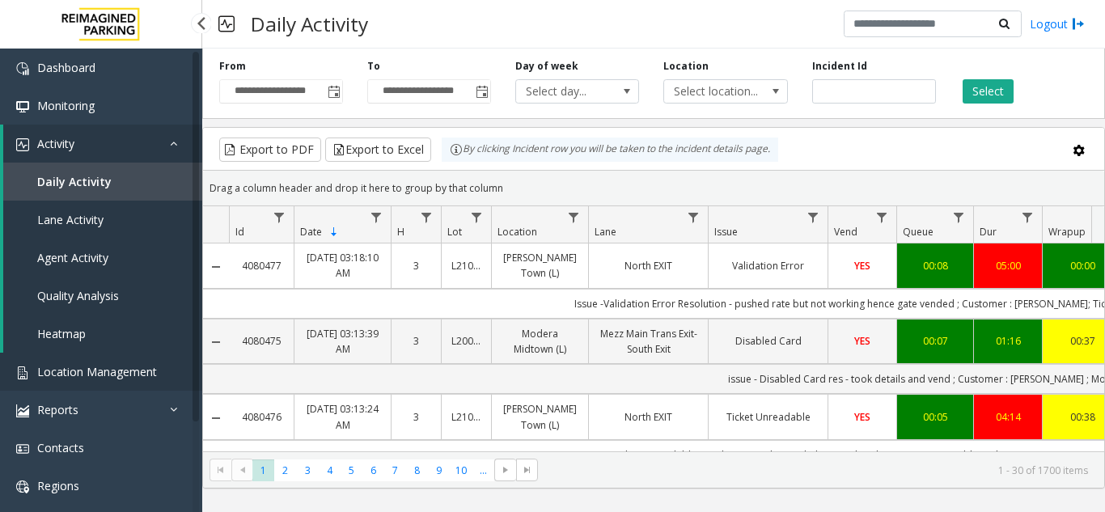
scroll to position [0, 257]
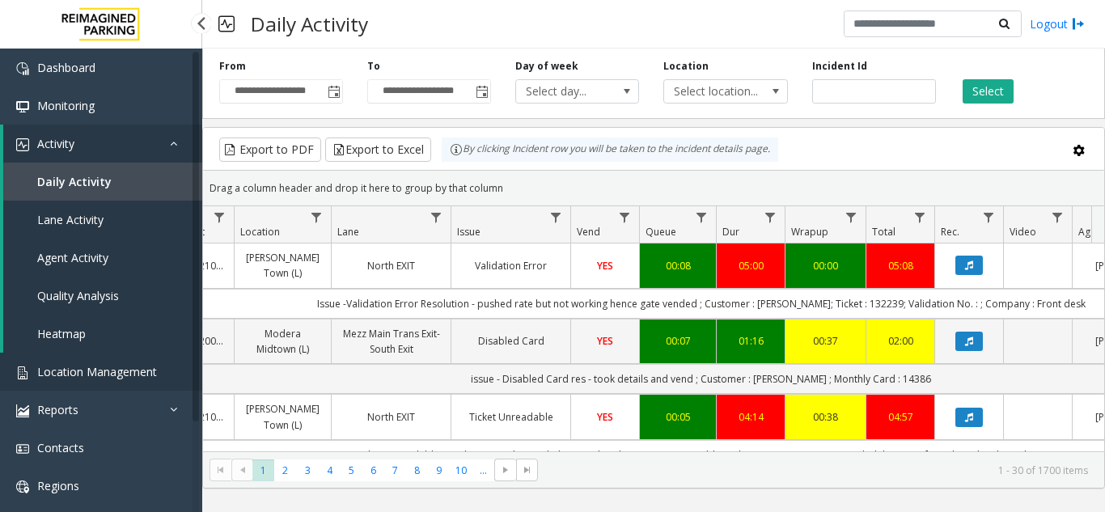
click at [91, 364] on span "Location Management" at bounding box center [97, 371] width 120 height 15
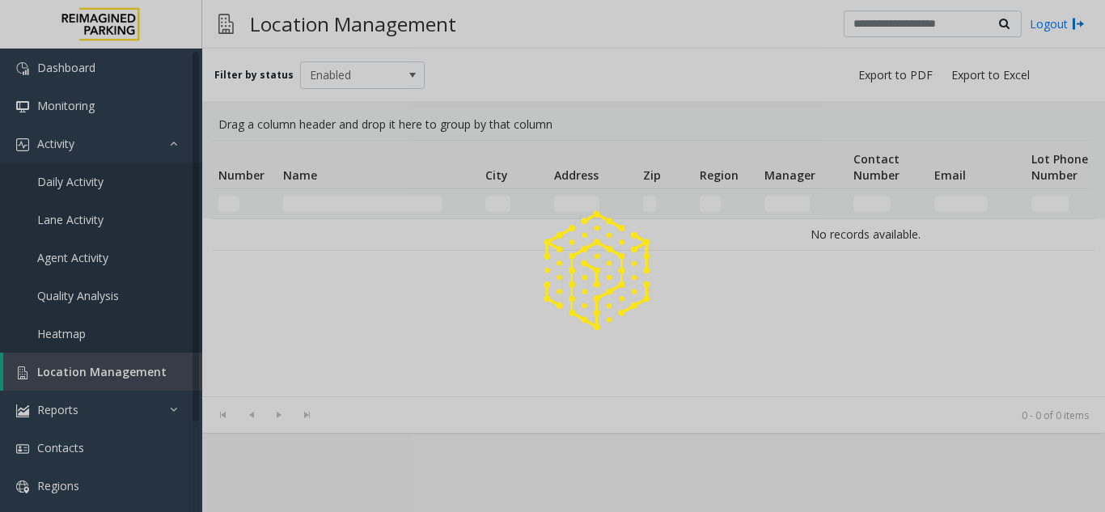
click at [341, 202] on div at bounding box center [552, 256] width 1105 height 512
click at [355, 210] on div at bounding box center [552, 256] width 1105 height 512
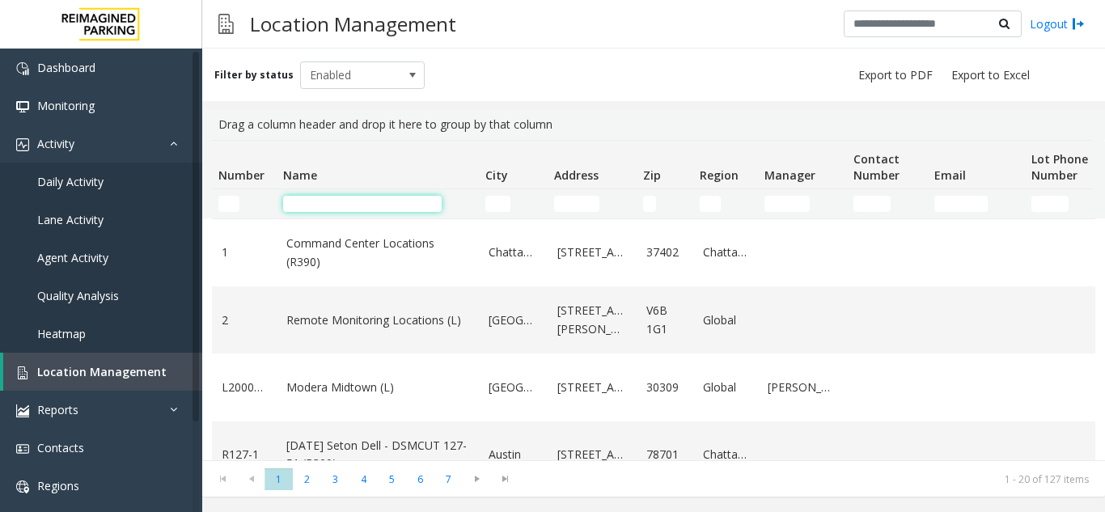
click at [355, 210] on input "Name Filter" at bounding box center [362, 204] width 159 height 16
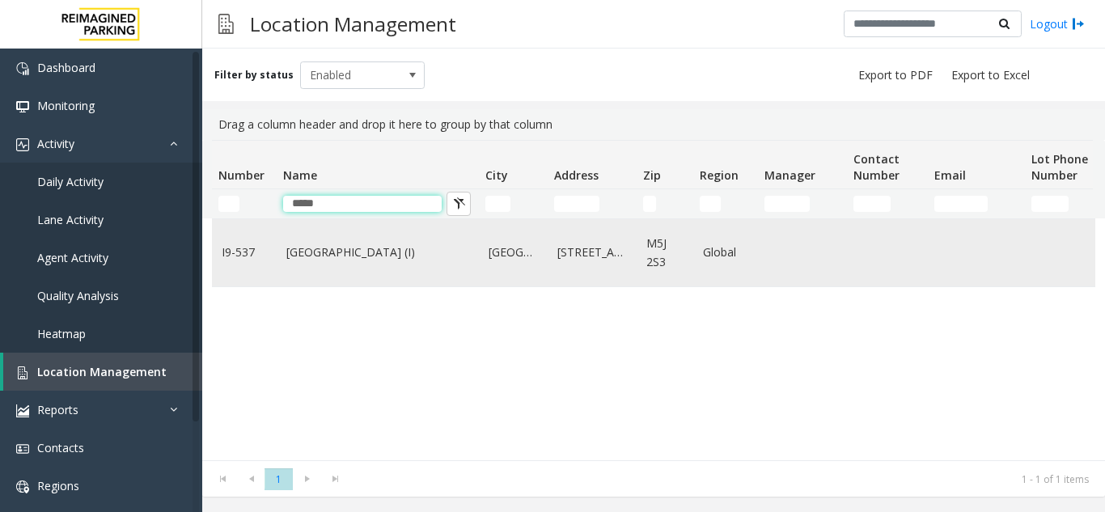
type input "*****"
click at [371, 250] on link "[GEOGRAPHIC_DATA] (I)" at bounding box center [377, 253] width 183 height 18
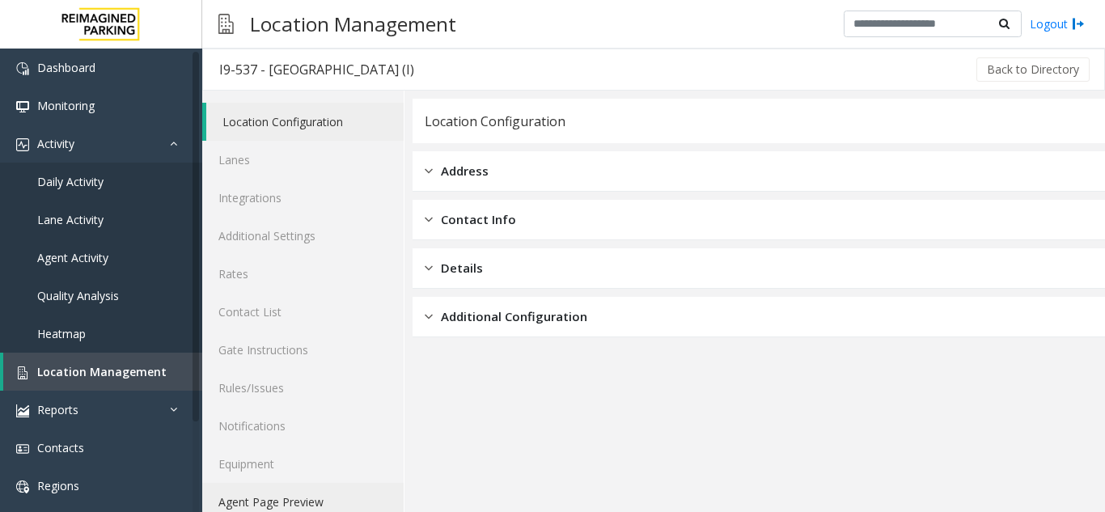
click at [308, 506] on link "Agent Page Preview" at bounding box center [302, 502] width 201 height 38
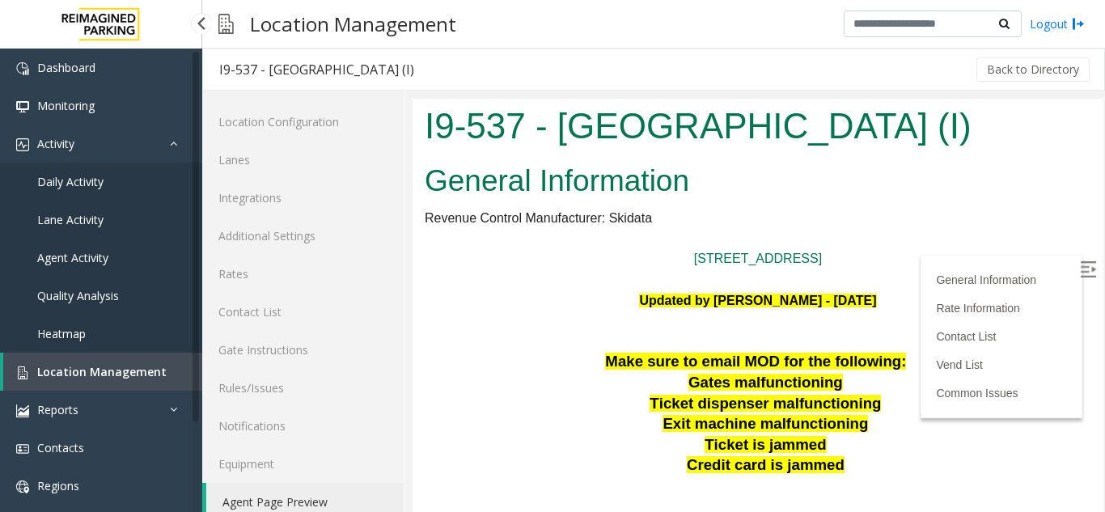
click at [105, 368] on span "Location Management" at bounding box center [101, 371] width 129 height 15
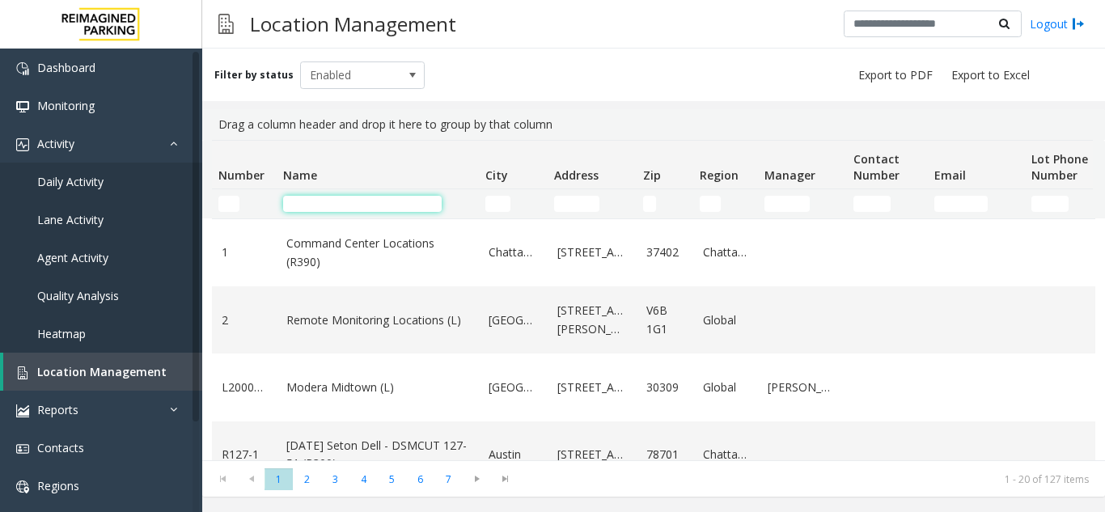
click at [310, 211] on input "Name Filter" at bounding box center [362, 204] width 159 height 16
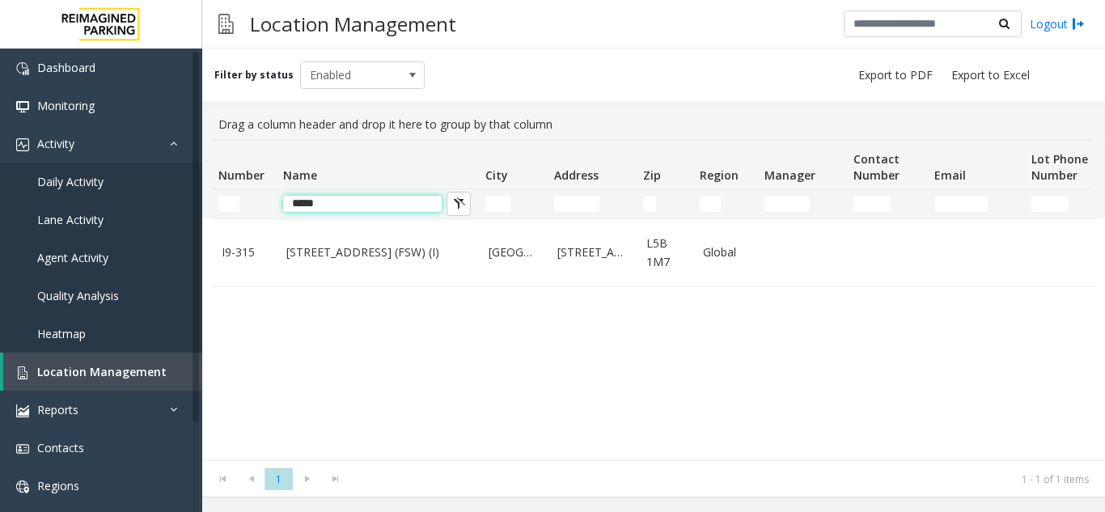
click at [292, 205] on input "*****" at bounding box center [362, 204] width 159 height 16
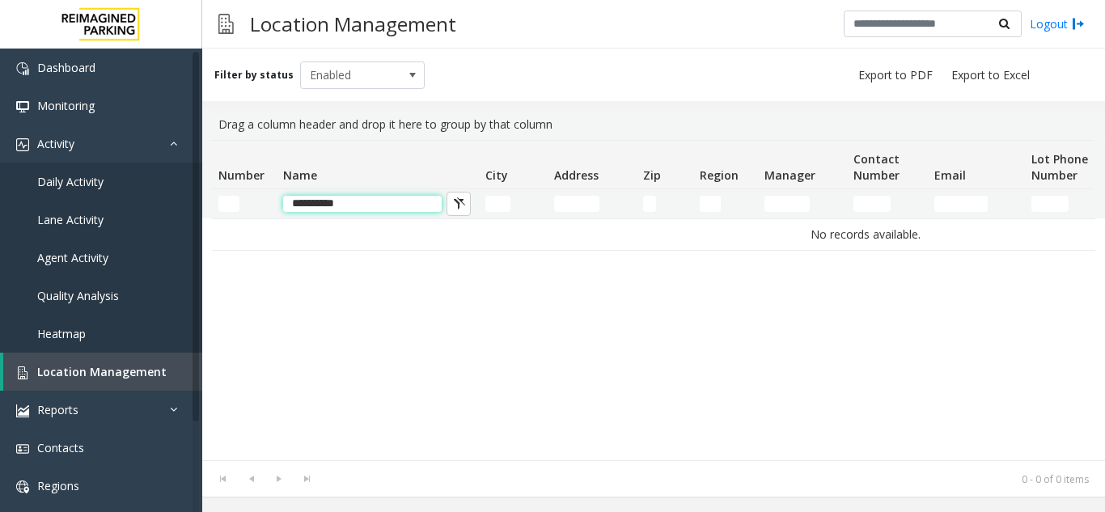
click at [357, 210] on input "**********" at bounding box center [362, 204] width 159 height 16
click at [324, 205] on input "**********" at bounding box center [362, 204] width 159 height 16
drag, startPoint x: 327, startPoint y: 205, endPoint x: 388, endPoint y: 199, distance: 61.0
click at [392, 198] on input "**********" at bounding box center [362, 204] width 159 height 16
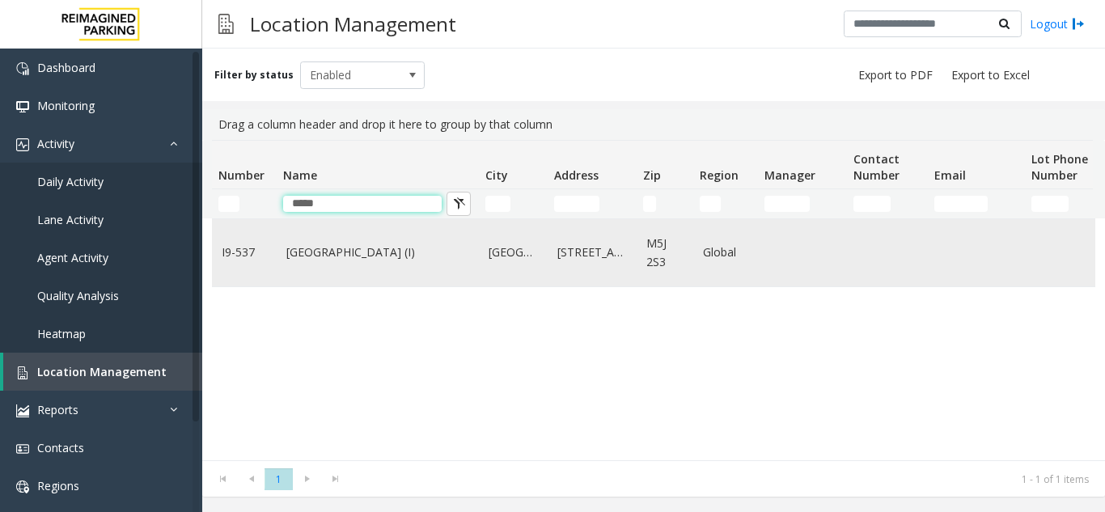
type input "*****"
click at [367, 259] on link "[GEOGRAPHIC_DATA] (I)" at bounding box center [377, 253] width 183 height 18
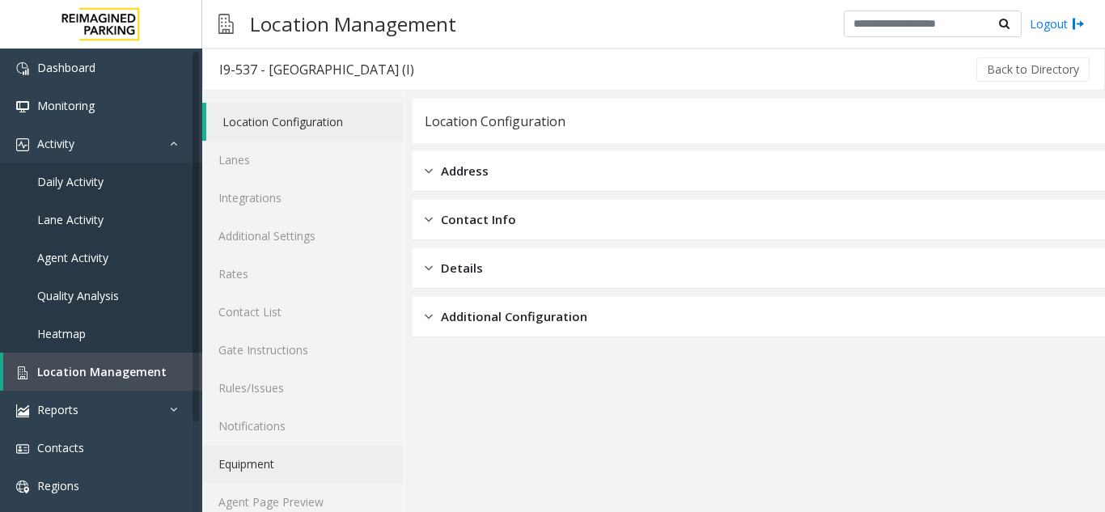
scroll to position [21, 0]
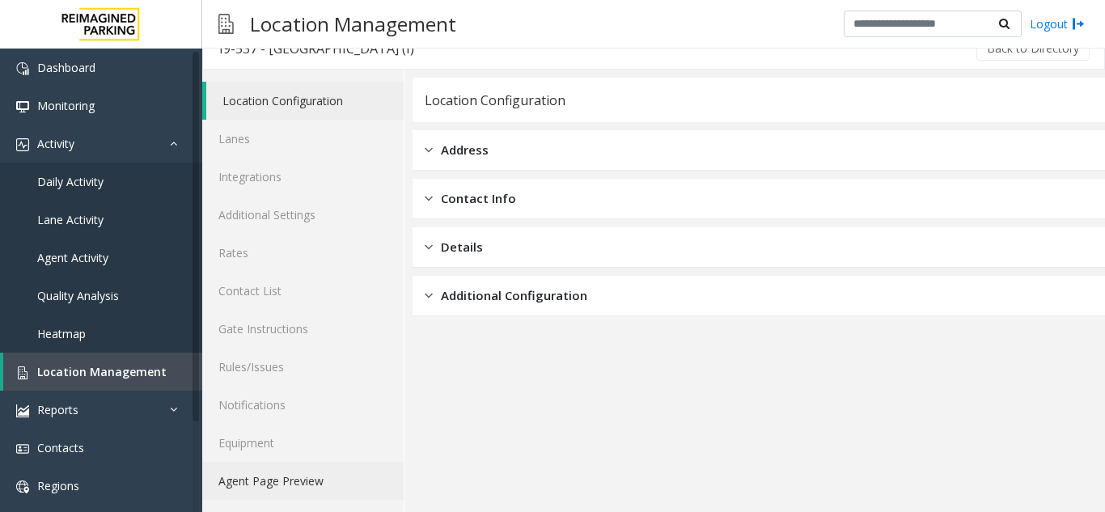
click at [326, 478] on link "Agent Page Preview" at bounding box center [302, 481] width 201 height 38
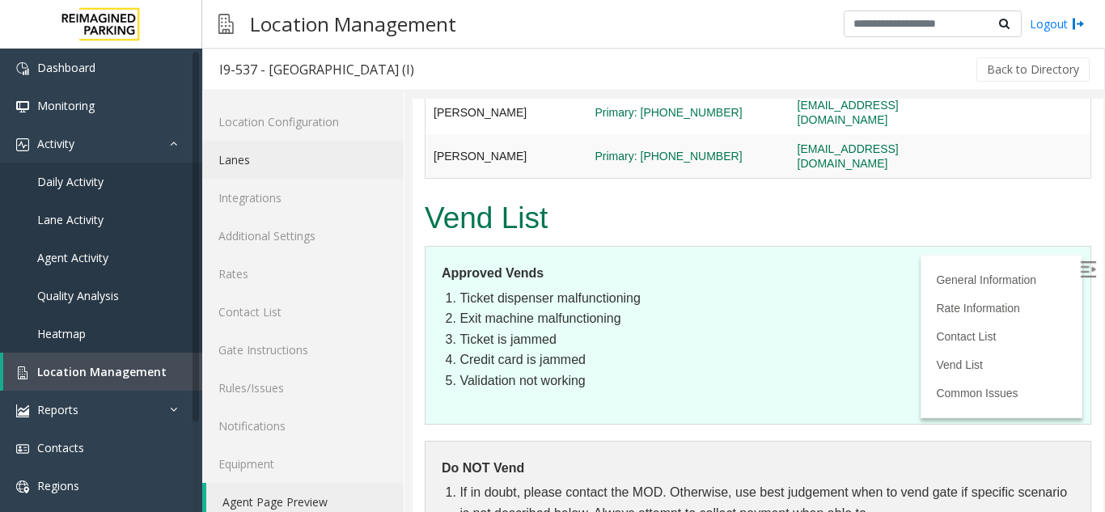
scroll to position [1582, 0]
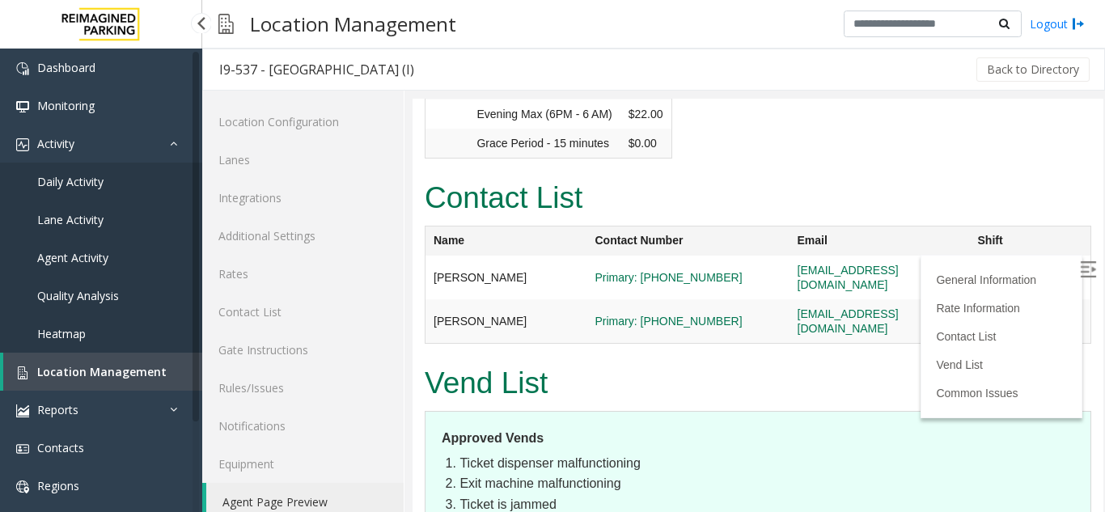
click at [100, 376] on span "Location Management" at bounding box center [101, 371] width 129 height 15
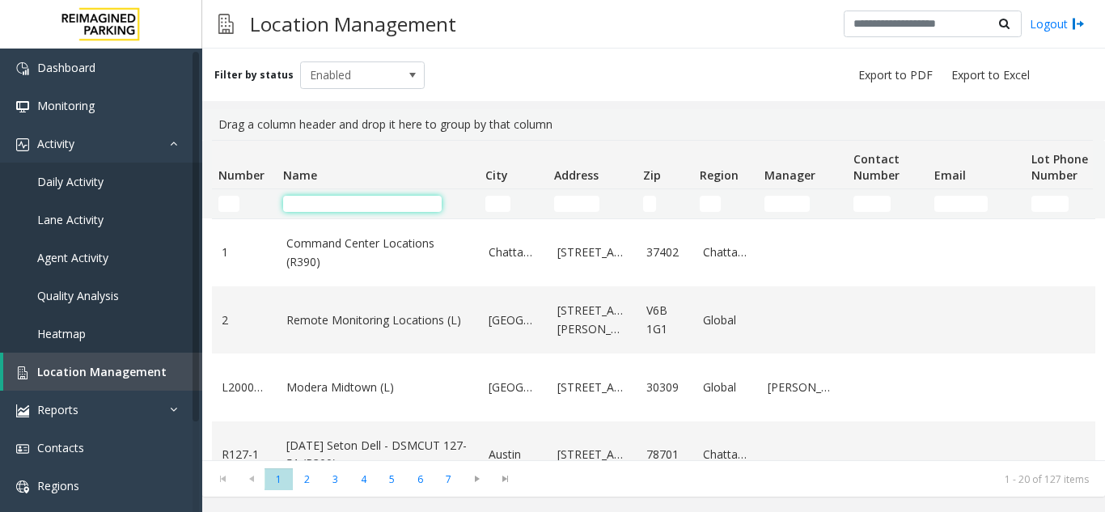
click at [328, 197] on input "Name Filter" at bounding box center [362, 204] width 159 height 16
click at [371, 198] on input "Name Filter" at bounding box center [362, 204] width 159 height 16
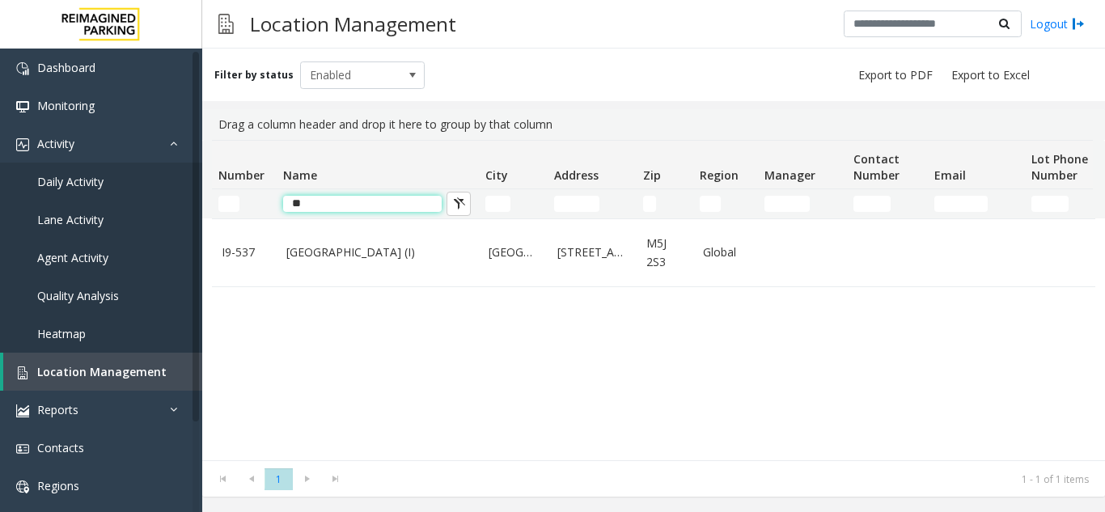
type input "*"
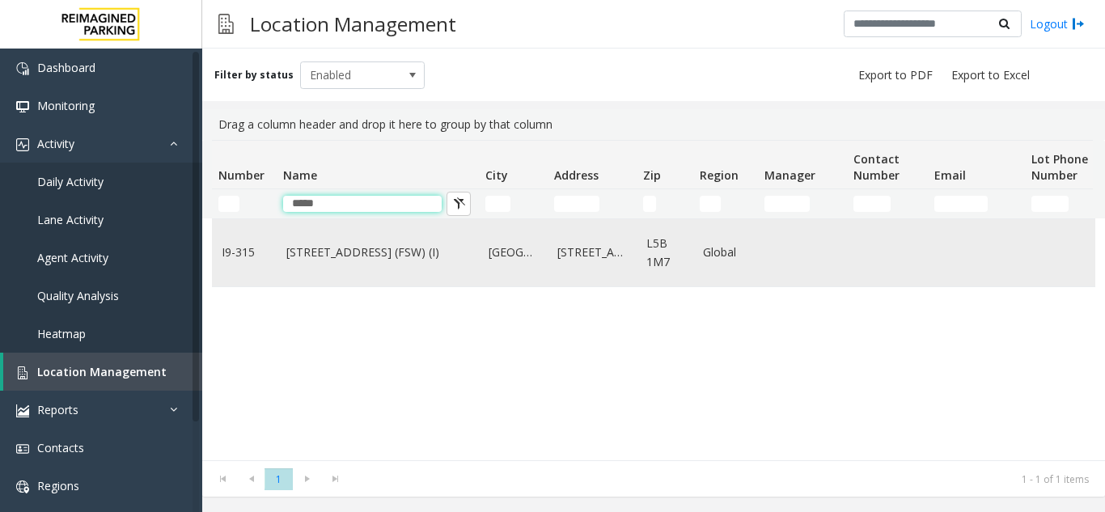
type input "*****"
click at [384, 250] on link "[STREET_ADDRESS] (FSW) (I)" at bounding box center [377, 253] width 183 height 18
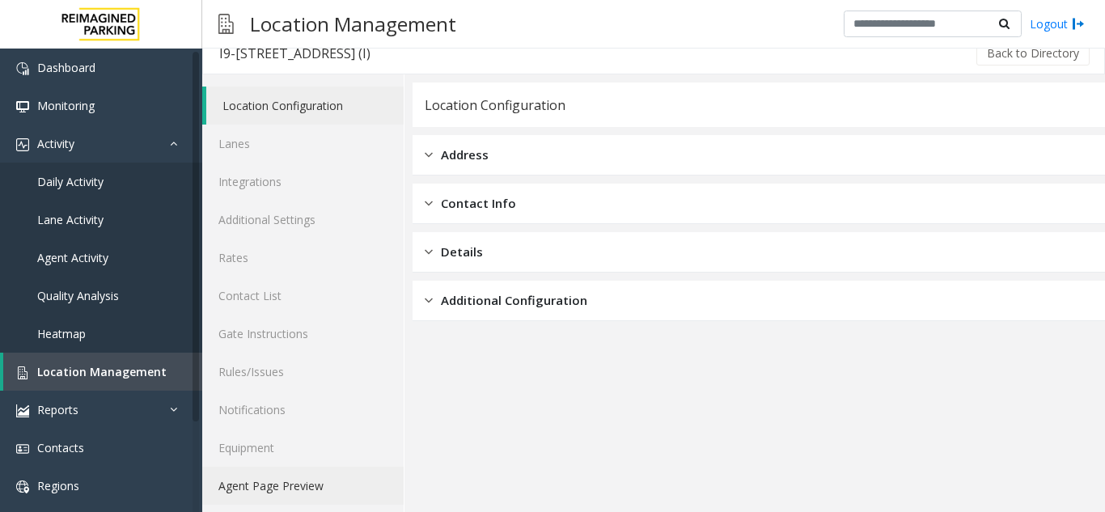
scroll to position [21, 0]
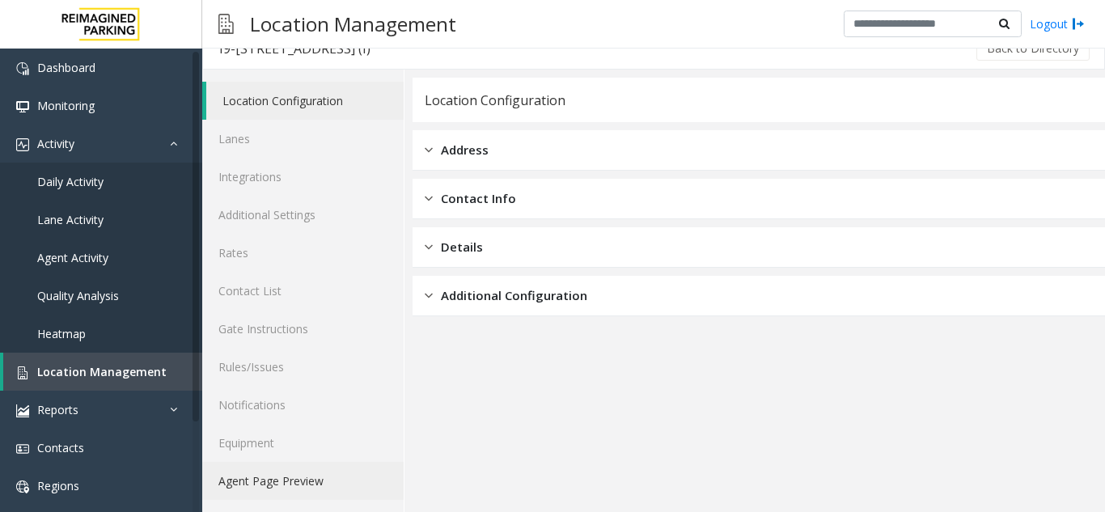
click at [252, 489] on link "Agent Page Preview" at bounding box center [302, 481] width 201 height 38
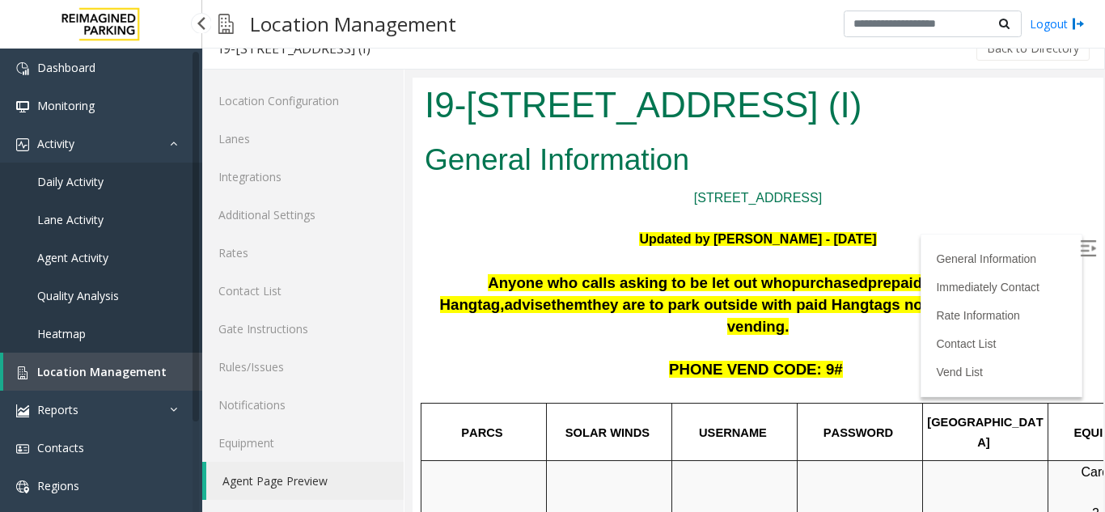
click at [108, 383] on link "Location Management" at bounding box center [102, 372] width 199 height 38
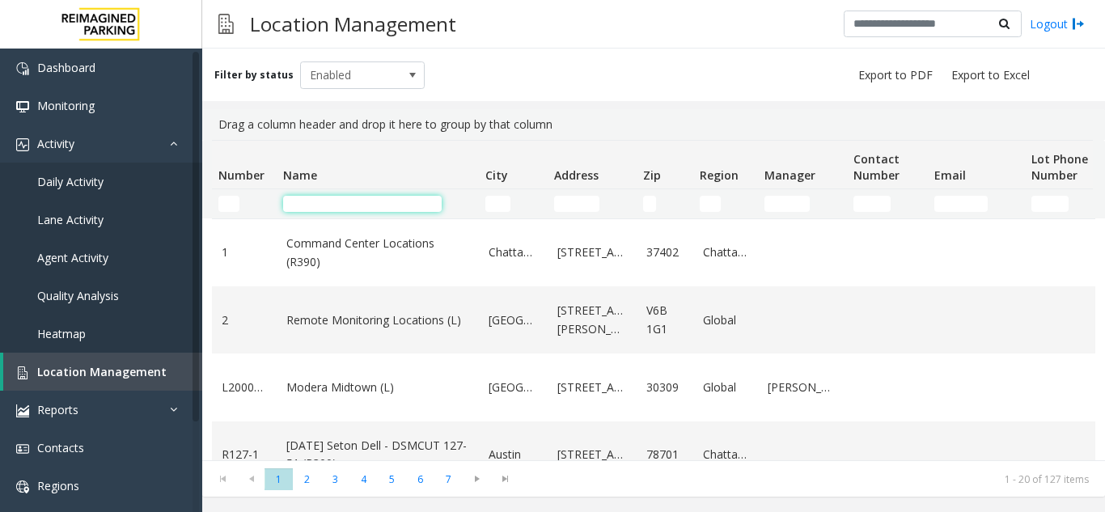
click at [388, 200] on input "Name Filter" at bounding box center [362, 204] width 159 height 16
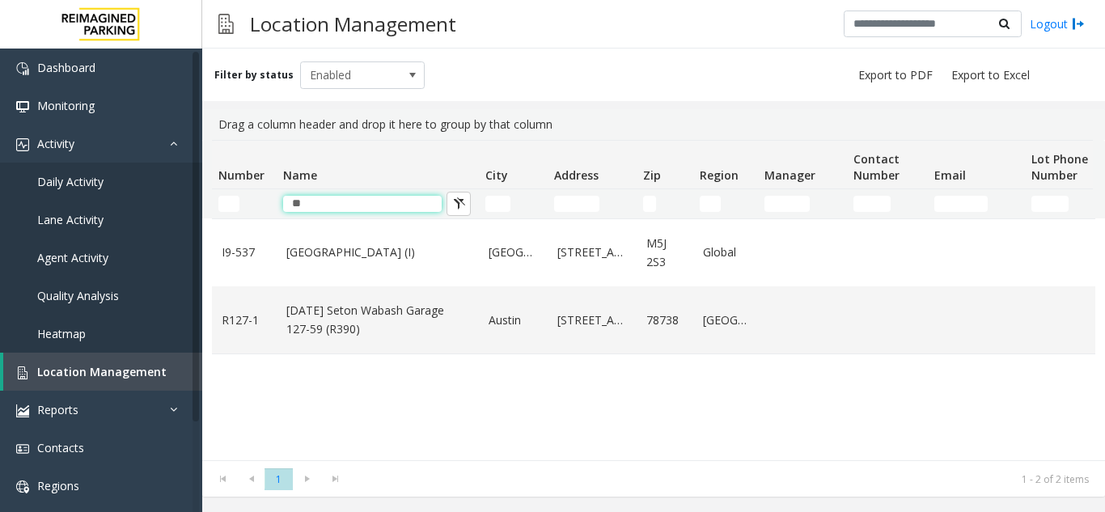
type input "*"
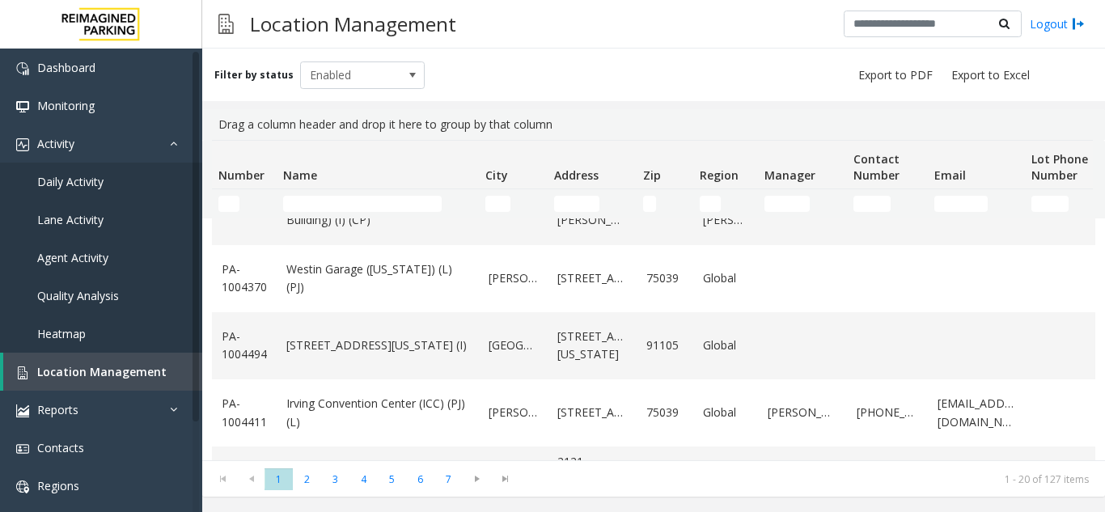
scroll to position [1118, 0]
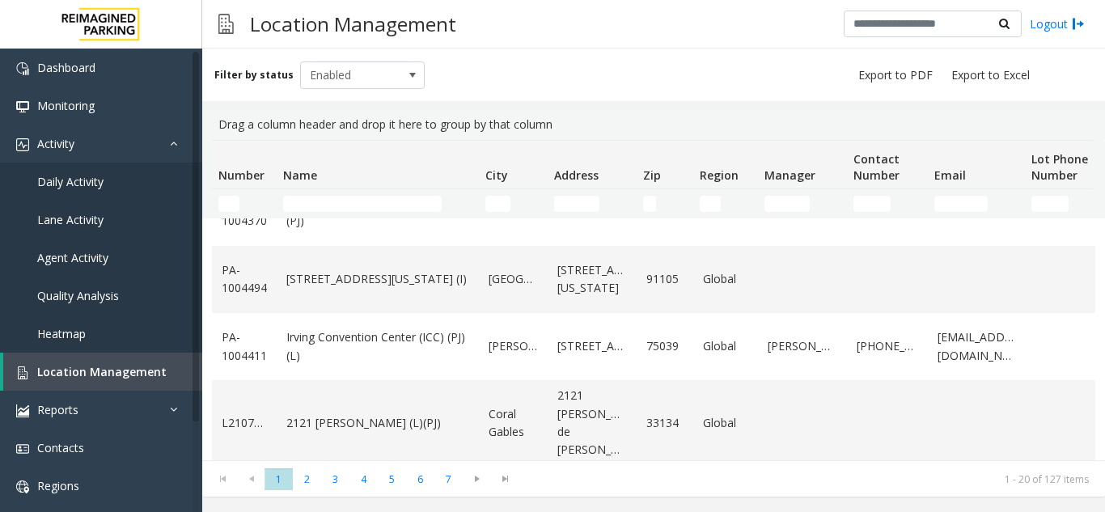
click at [304, 497] on div "Filter by status Enabled Drag a column header and drop it here to group by that…" at bounding box center [653, 281] width 903 height 464
click at [312, 485] on span "2" at bounding box center [307, 479] width 28 height 22
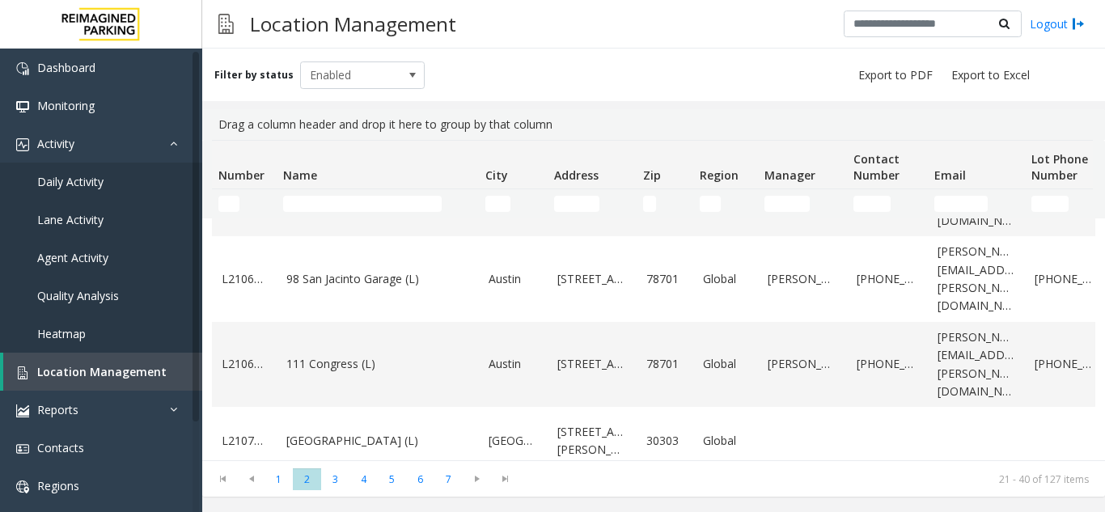
scroll to position [1173, 0]
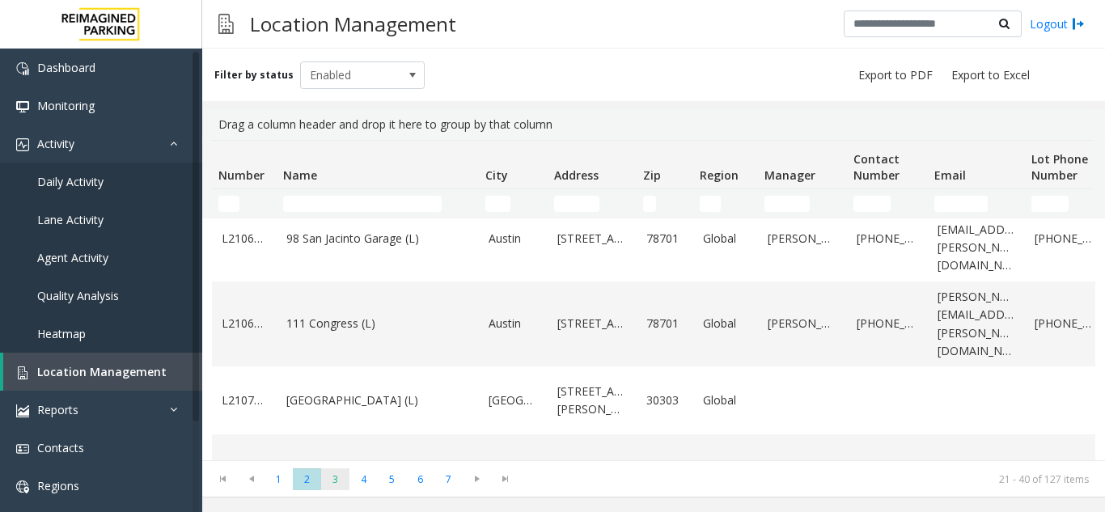
click at [332, 475] on span "3" at bounding box center [335, 479] width 28 height 22
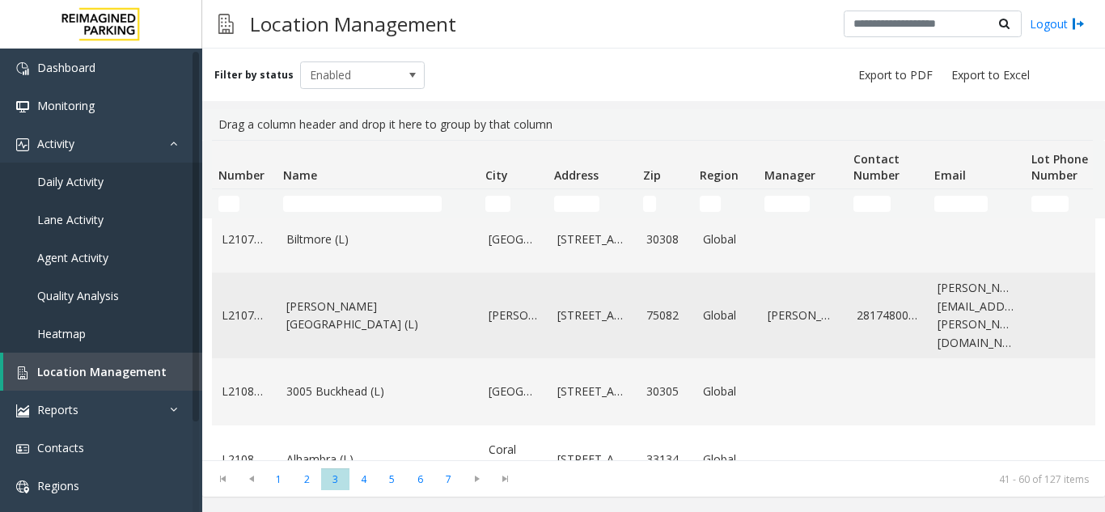
scroll to position [0, 0]
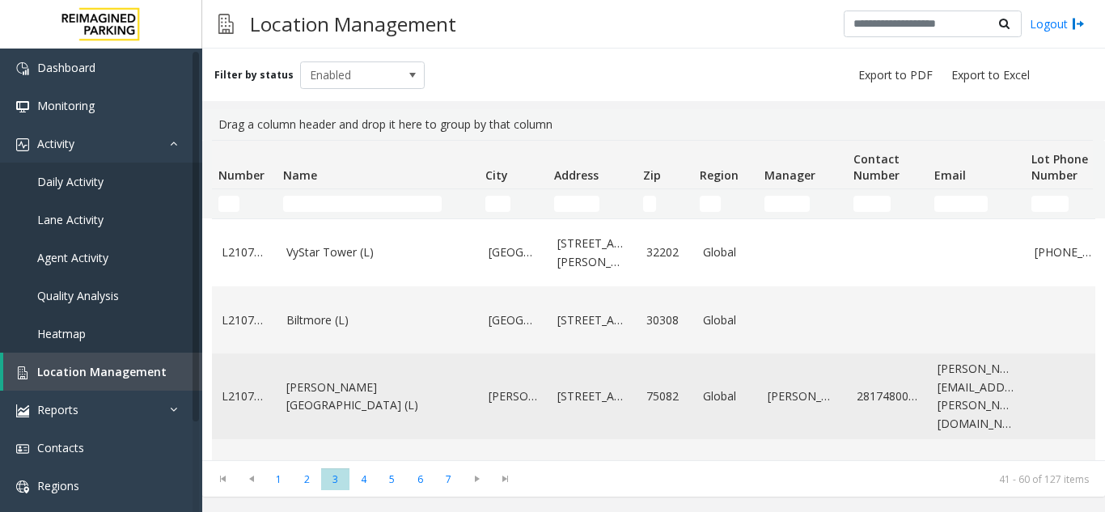
click at [383, 408] on link "[PERSON_NAME][GEOGRAPHIC_DATA] (L)" at bounding box center [377, 397] width 183 height 36
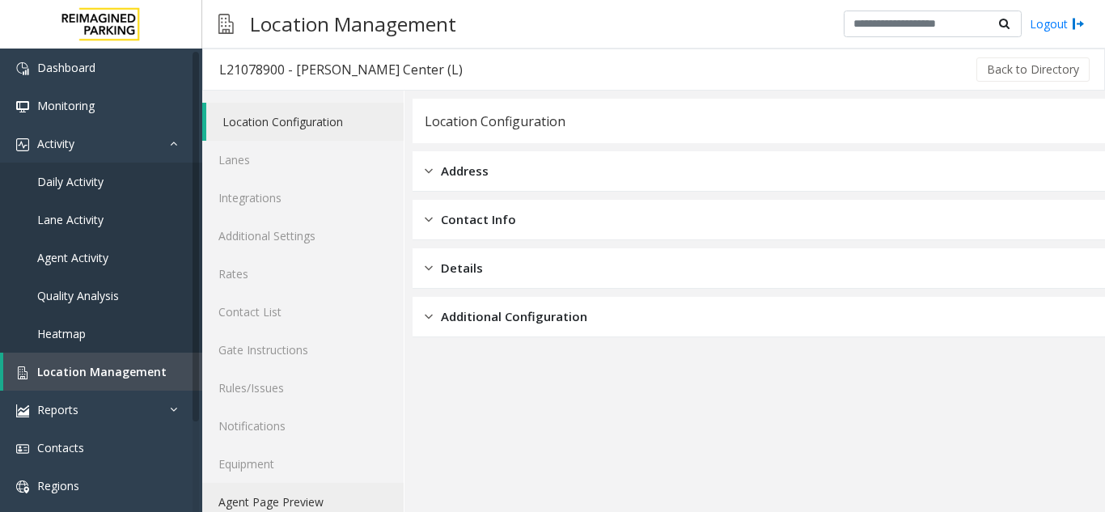
click at [317, 497] on link "Agent Page Preview" at bounding box center [302, 502] width 201 height 38
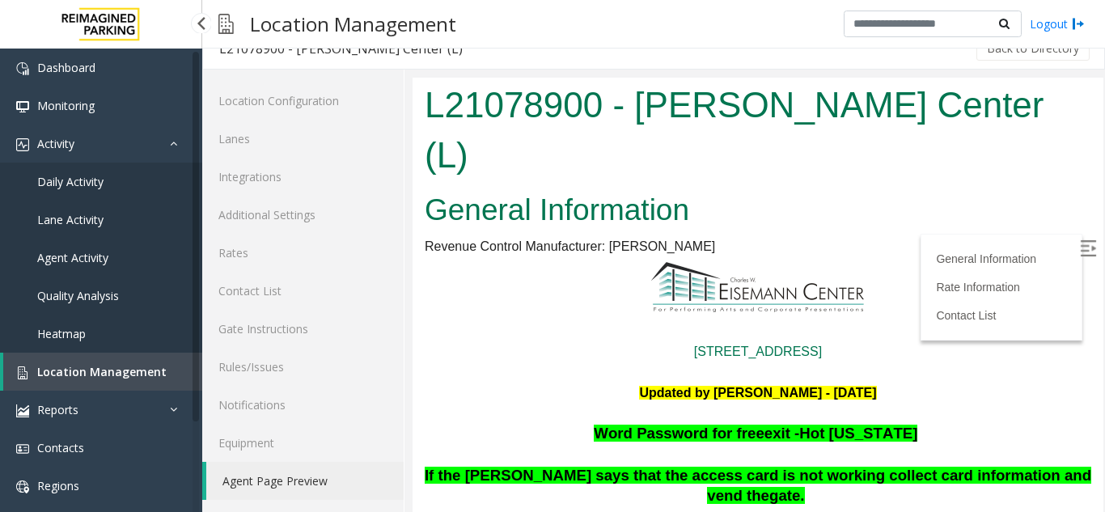
click at [139, 364] on span "Location Management" at bounding box center [101, 371] width 129 height 15
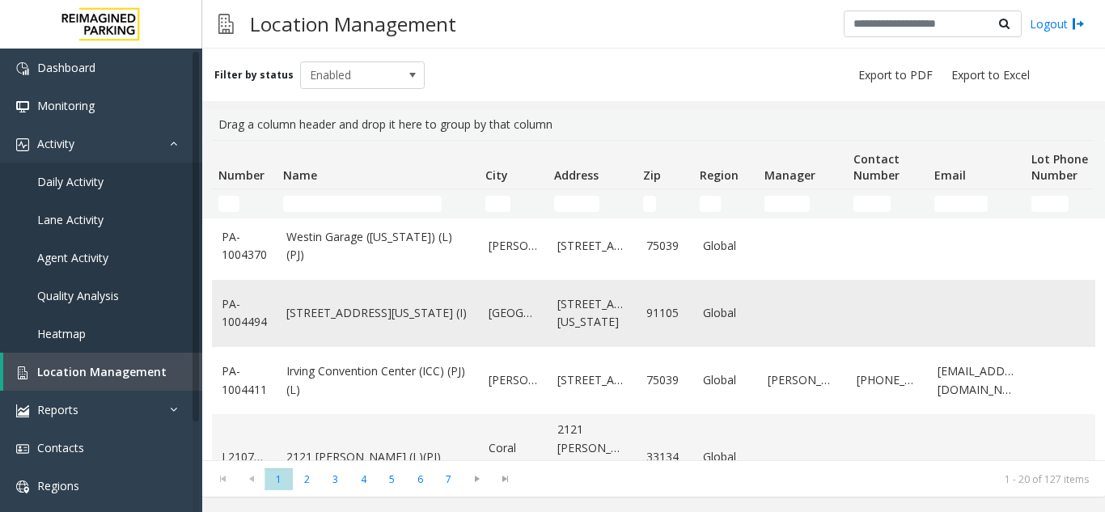
scroll to position [1118, 0]
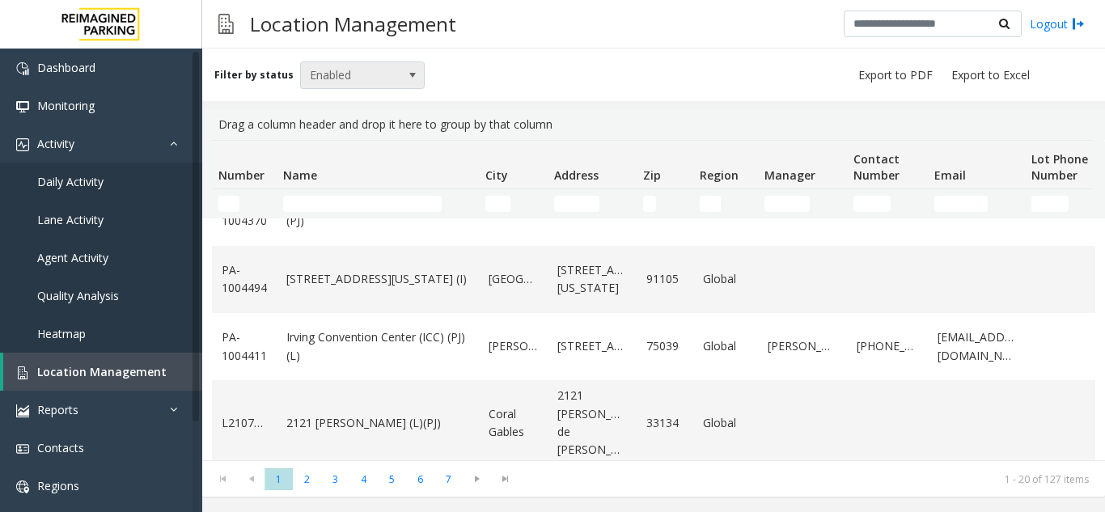
click at [379, 70] on span "Enabled" at bounding box center [350, 75] width 99 height 26
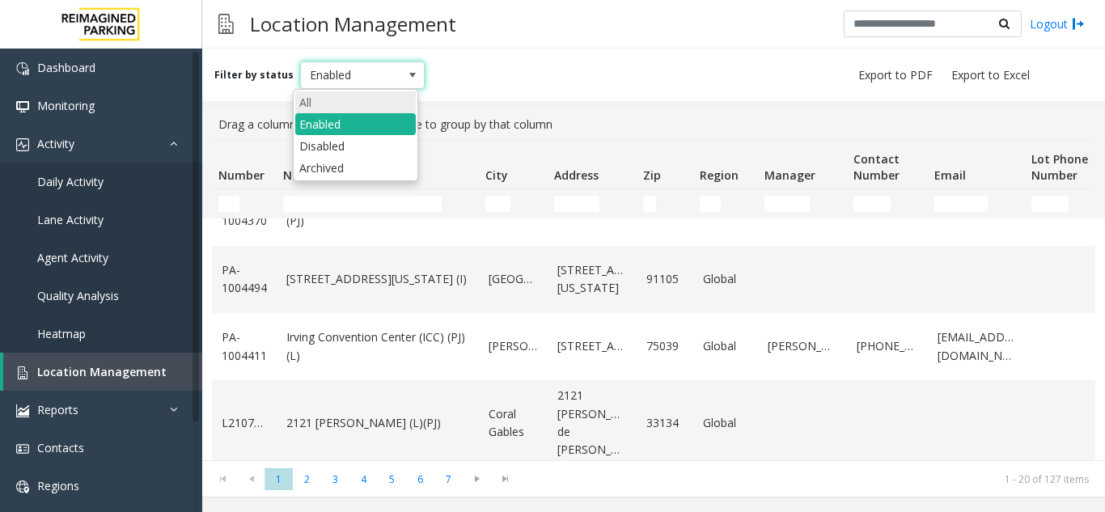
click at [318, 96] on li "All" at bounding box center [355, 102] width 121 height 22
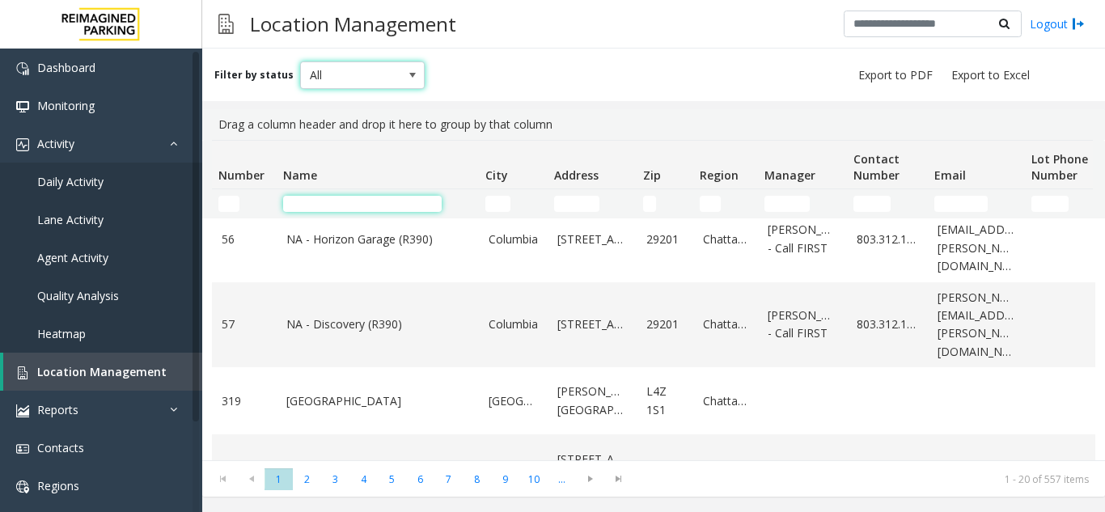
click at [337, 201] on input "Name Filter" at bounding box center [362, 204] width 159 height 16
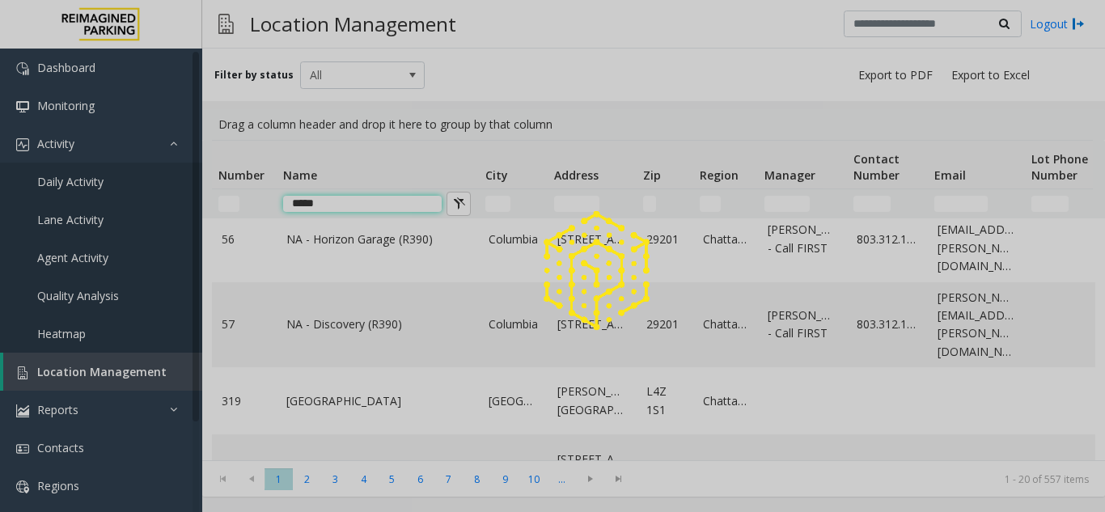
scroll to position [311, 0]
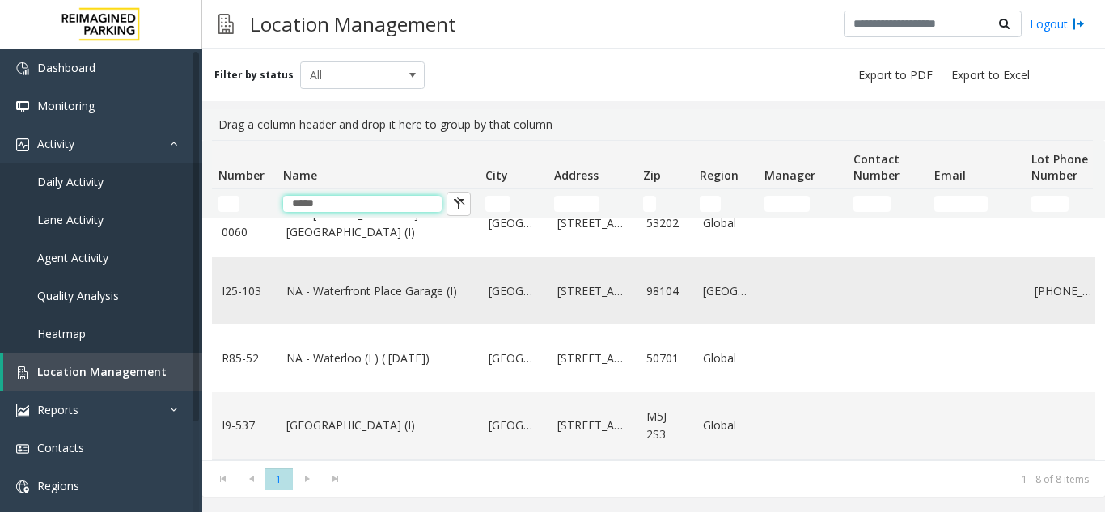
type input "*****"
click at [333, 282] on link "NA - Waterfront Place Garage (I)" at bounding box center [377, 291] width 183 height 18
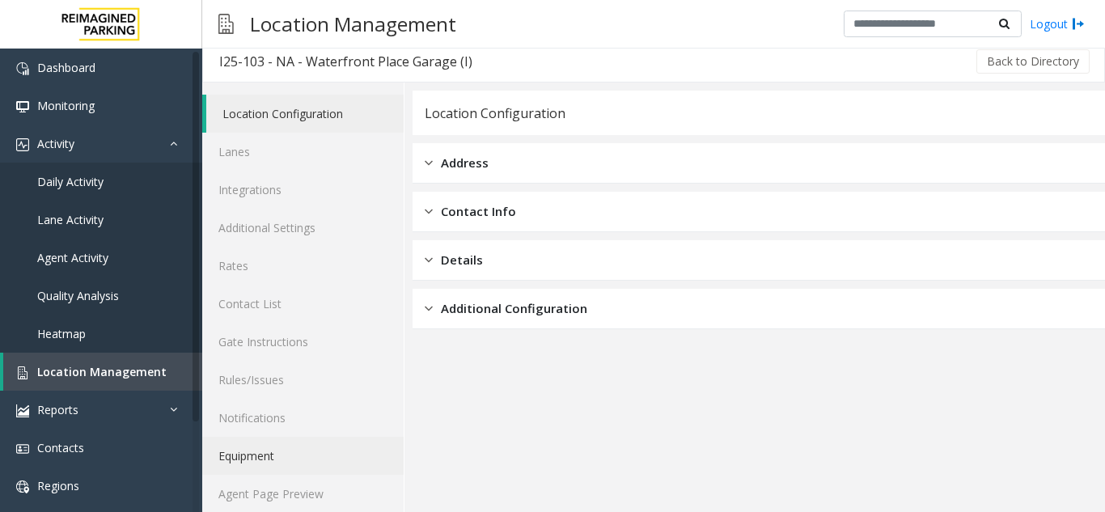
scroll to position [21, 0]
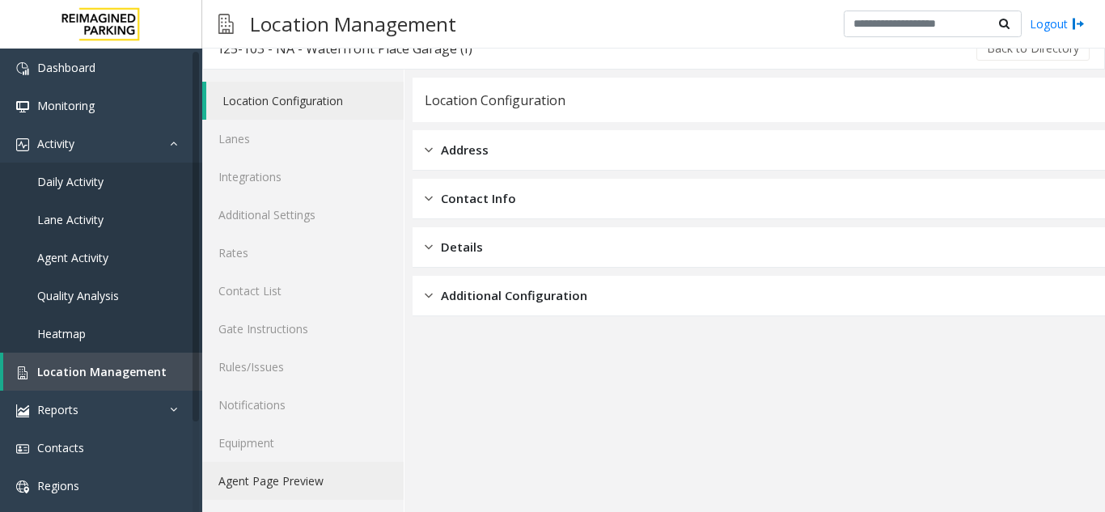
click at [240, 481] on link "Agent Page Preview" at bounding box center [302, 481] width 201 height 38
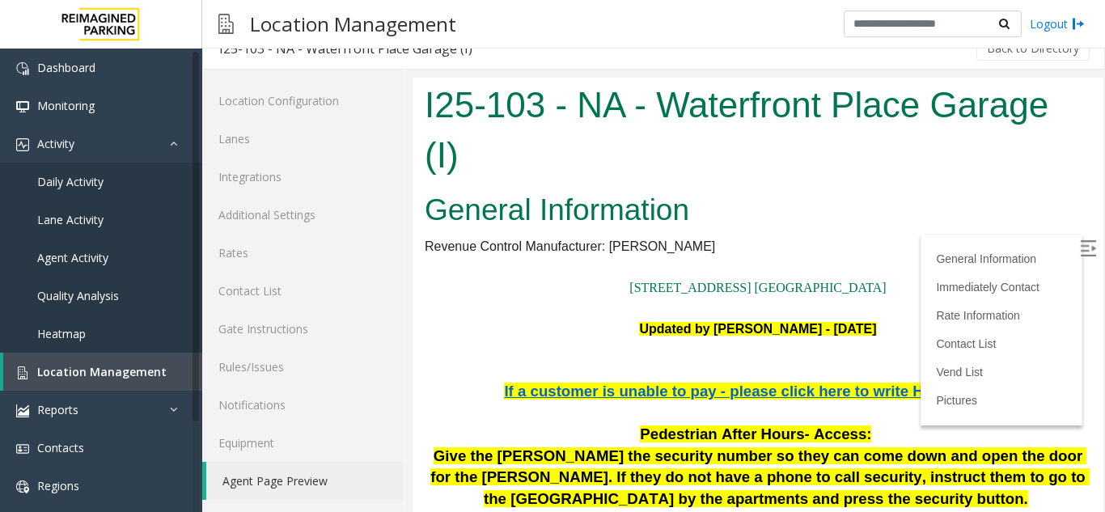
click at [1080, 253] on img at bounding box center [1088, 248] width 16 height 16
